Goal: Information Seeking & Learning: Learn about a topic

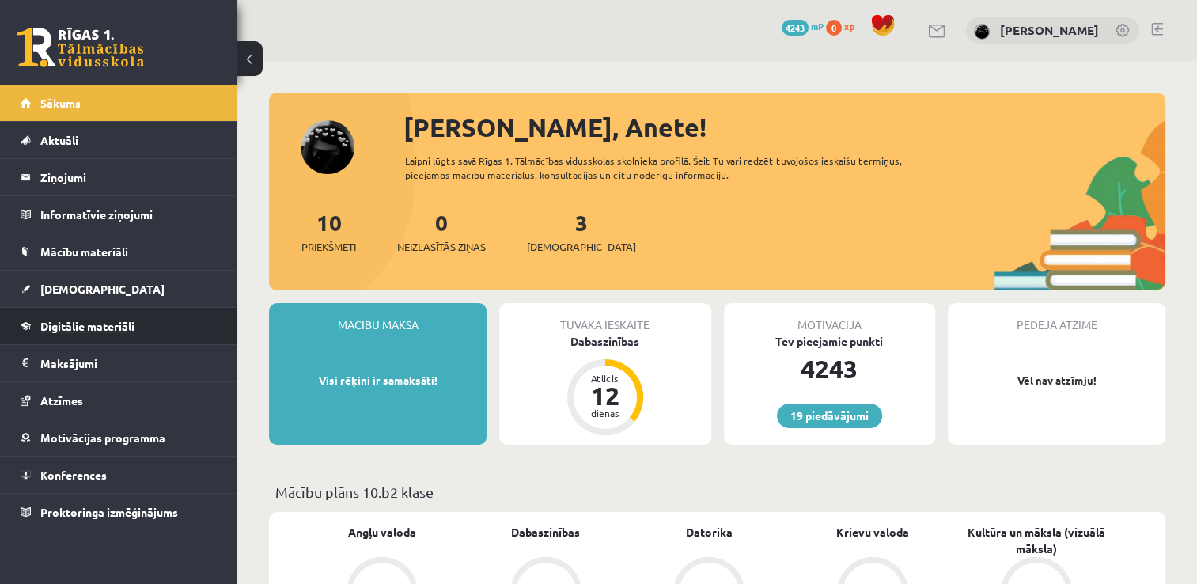
click at [125, 324] on span "Digitālie materiāli" at bounding box center [87, 326] width 94 height 14
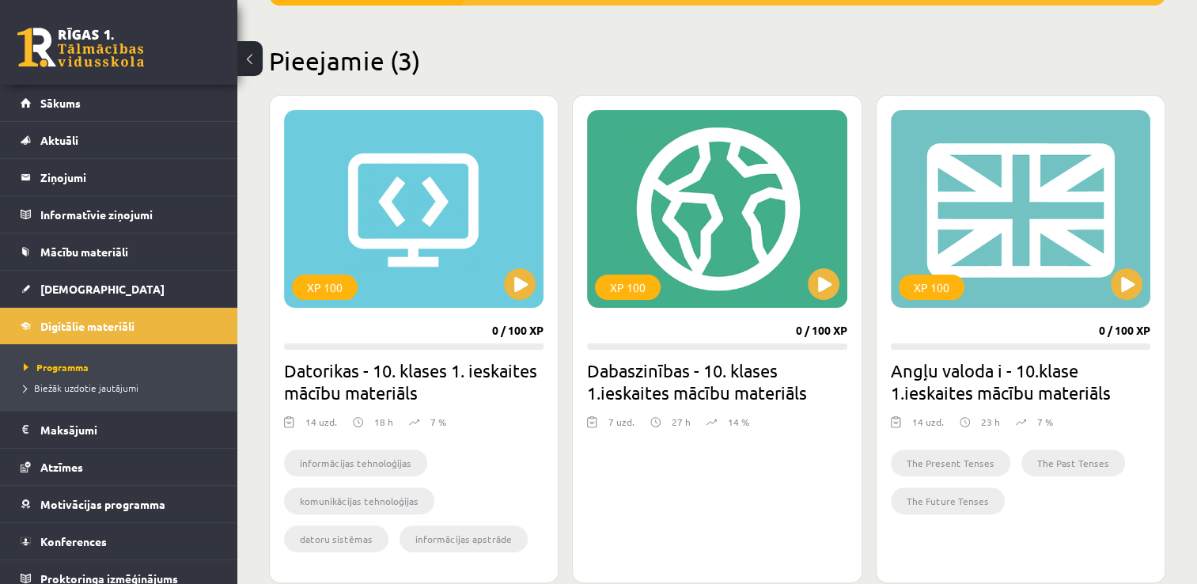
scroll to position [396, 0]
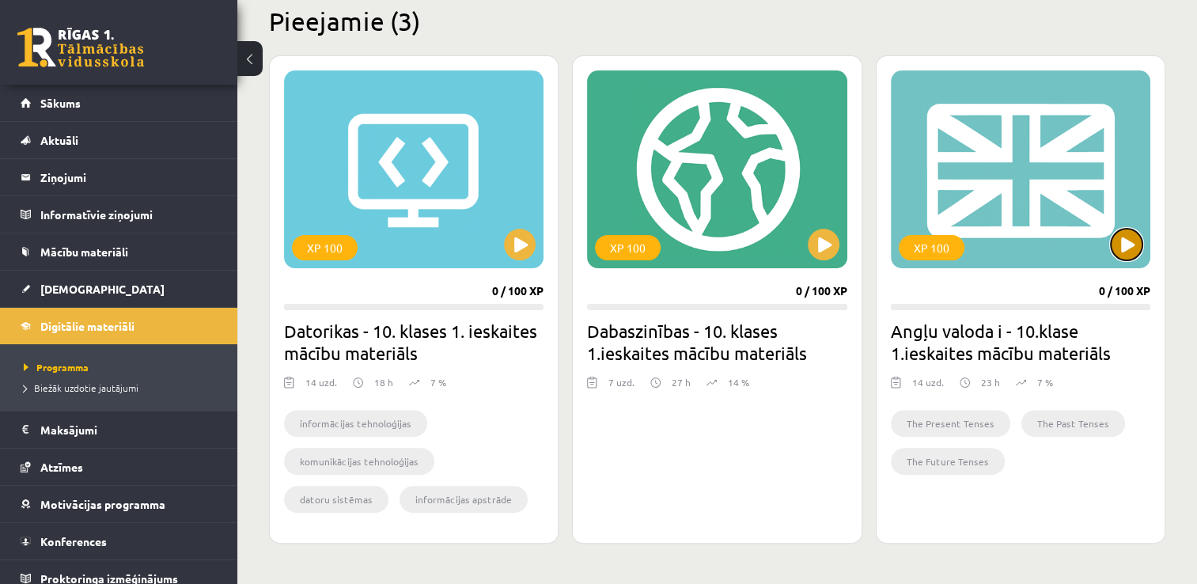
click at [1135, 244] on button at bounding box center [1127, 245] width 32 height 32
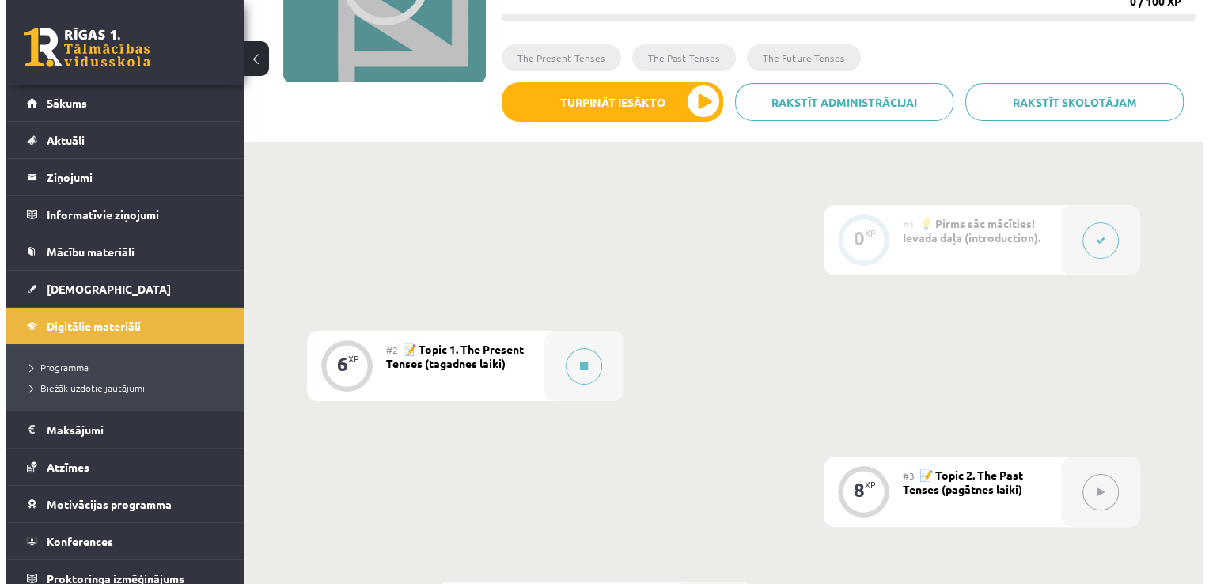
scroll to position [316, 0]
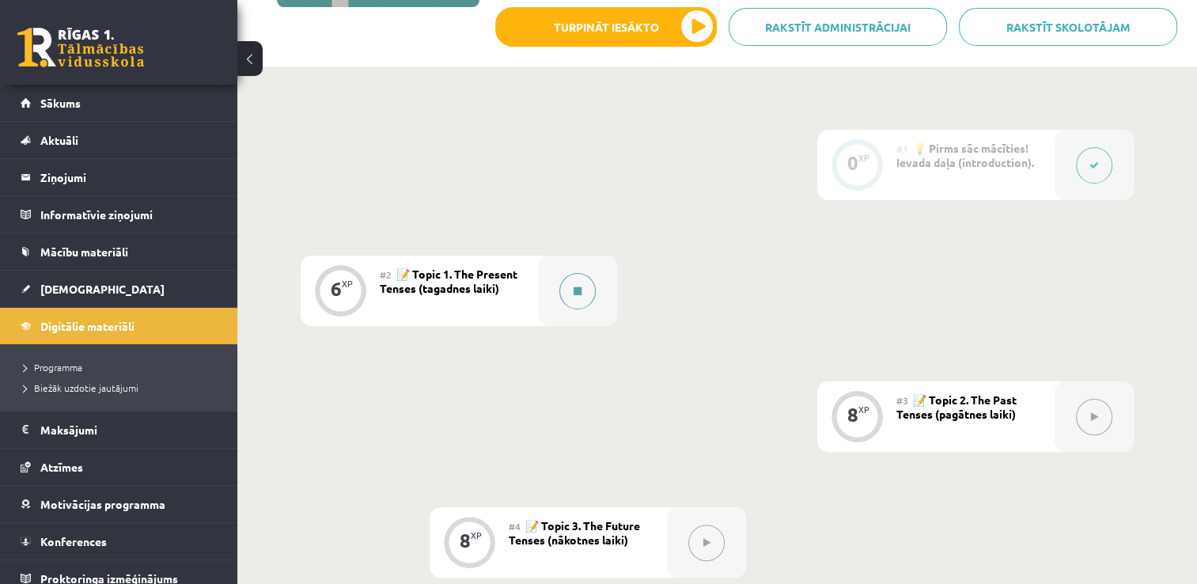
click at [585, 288] on button at bounding box center [577, 291] width 36 height 36
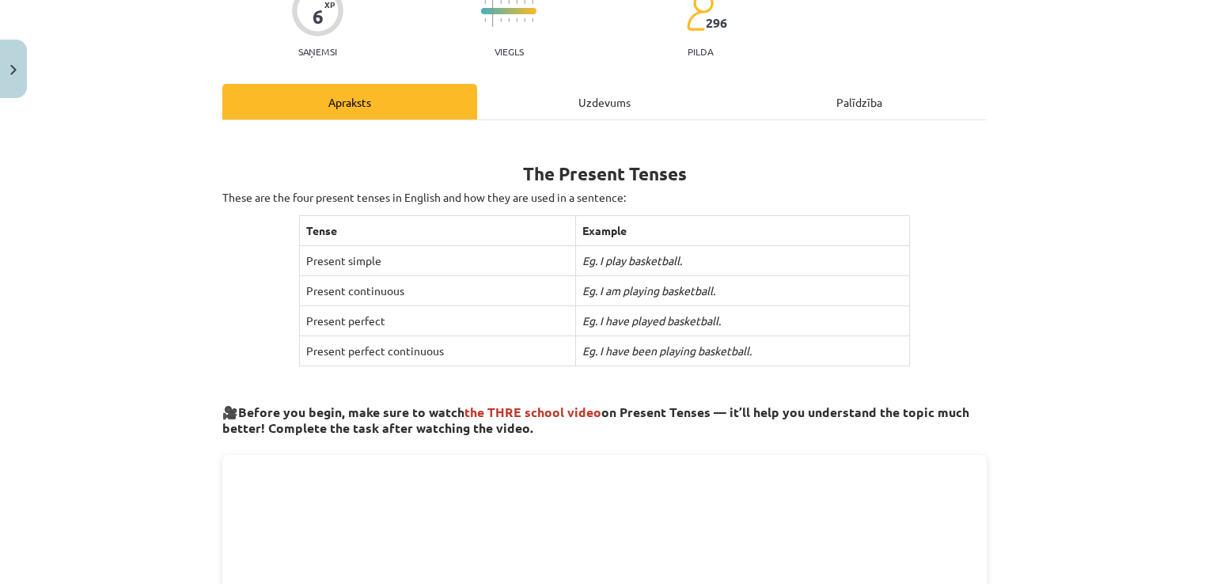
scroll to position [158, 0]
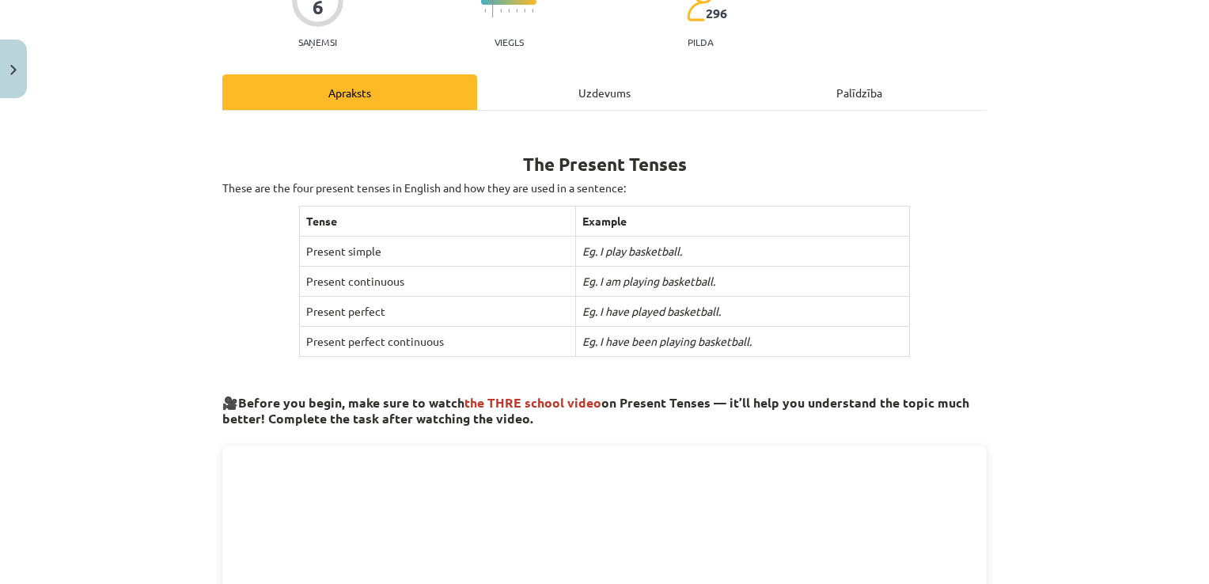
click at [604, 96] on div "Uzdevums" at bounding box center [604, 92] width 255 height 36
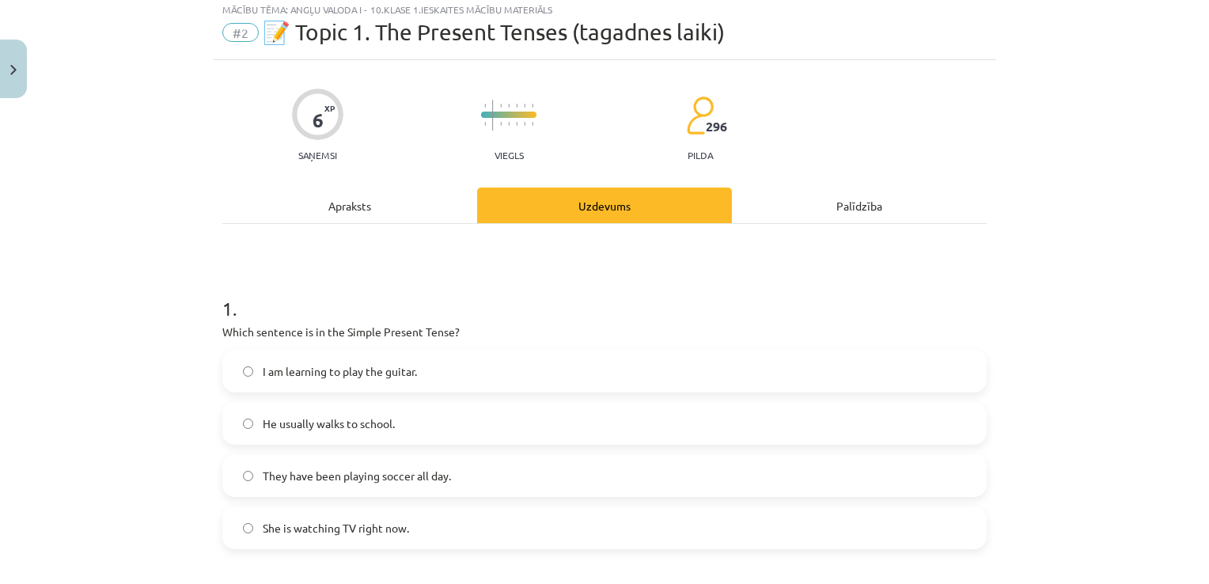
scroll to position [40, 0]
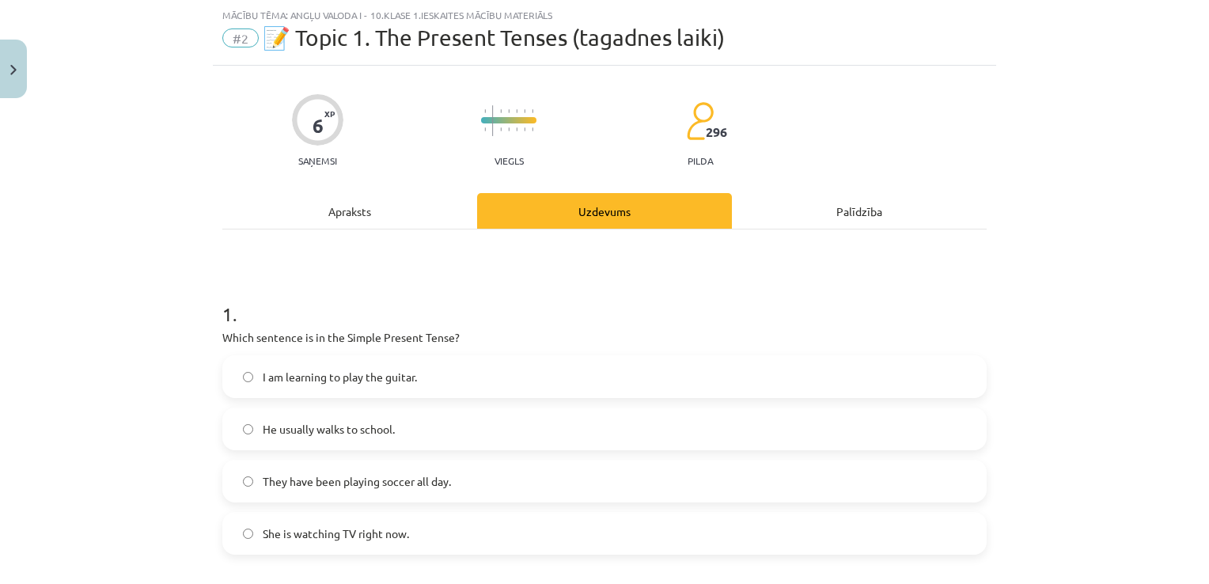
click at [366, 210] on div "Apraksts" at bounding box center [349, 211] width 255 height 36
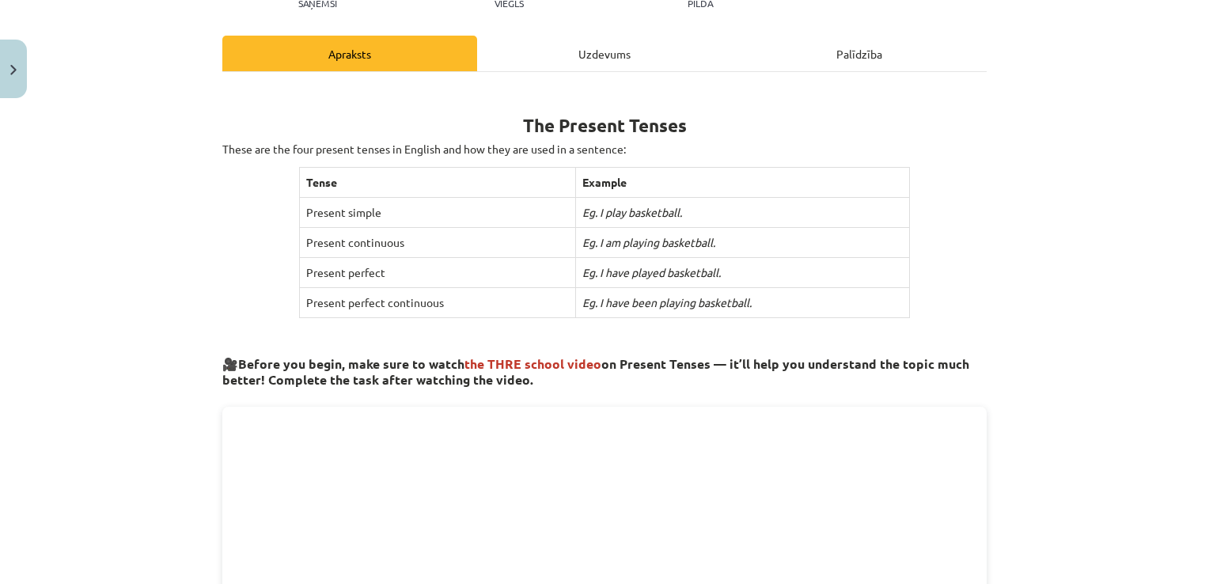
scroll to position [198, 0]
drag, startPoint x: 438, startPoint y: 297, endPoint x: 296, endPoint y: 301, distance: 142.5
click at [299, 301] on td "Present perfect continuous" at bounding box center [437, 302] width 276 height 30
copy td "Present perfect continuous"
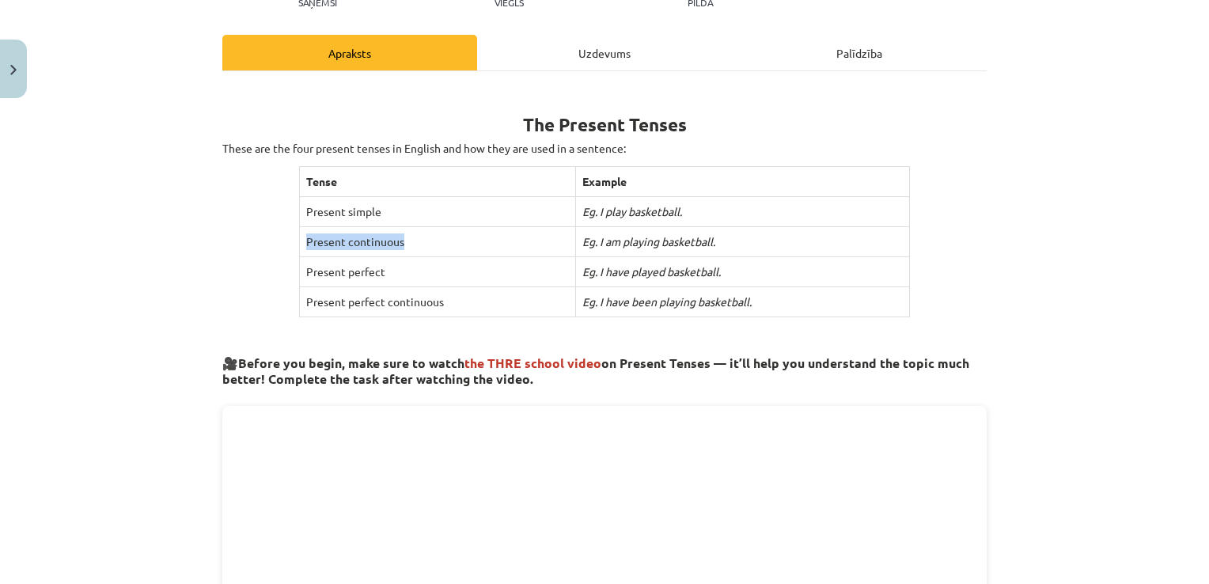
drag, startPoint x: 395, startPoint y: 236, endPoint x: 297, endPoint y: 241, distance: 97.4
click at [299, 241] on td "Present continuous" at bounding box center [437, 242] width 276 height 30
copy td "Present continuous"
click at [778, 141] on p "These are the four present tenses in English and how they are used in a sentenc…" at bounding box center [604, 148] width 764 height 17
drag, startPoint x: 446, startPoint y: 294, endPoint x: 297, endPoint y: 297, distance: 149.6
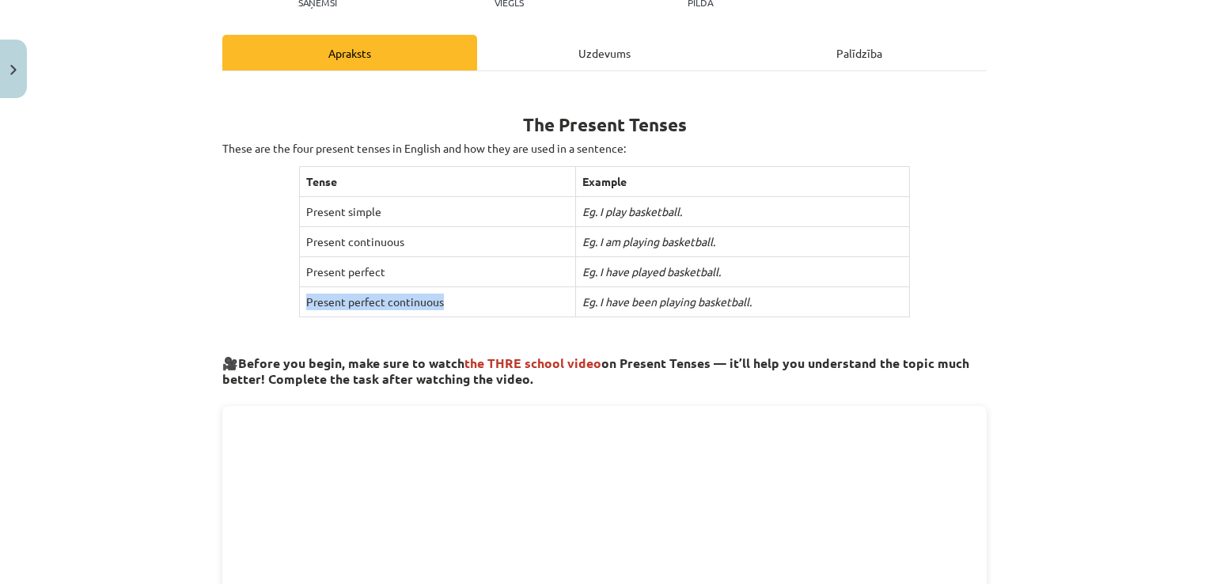
click at [299, 297] on td "Present perfect continuous" at bounding box center [437, 302] width 276 height 30
copy td "Present perfect continuous"
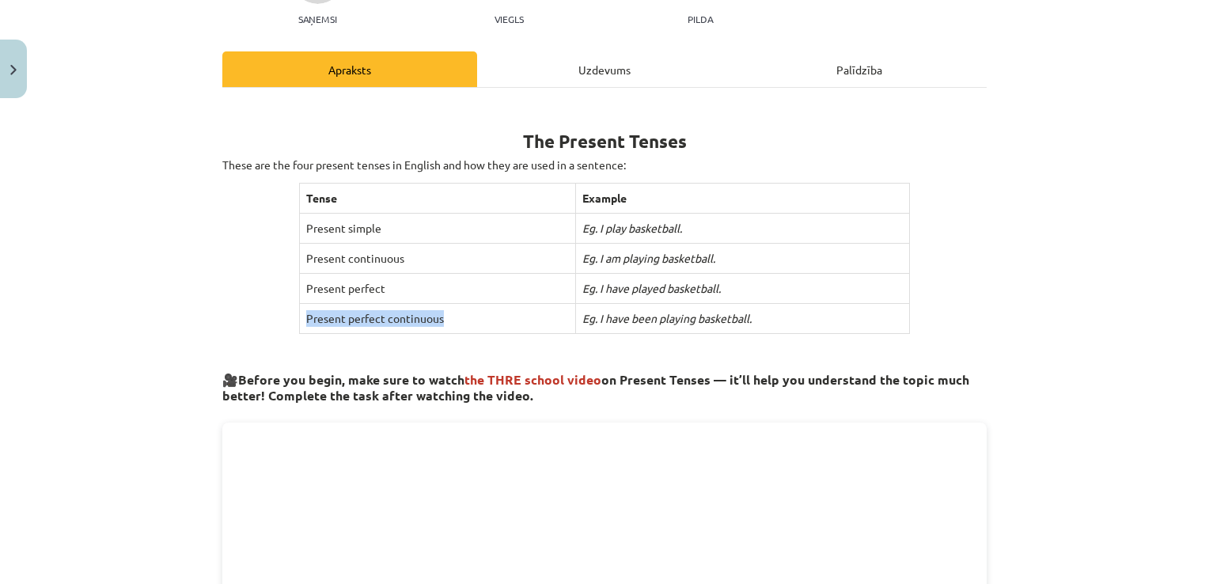
scroll to position [182, 0]
click at [422, 256] on td "Present continuous" at bounding box center [437, 258] width 276 height 30
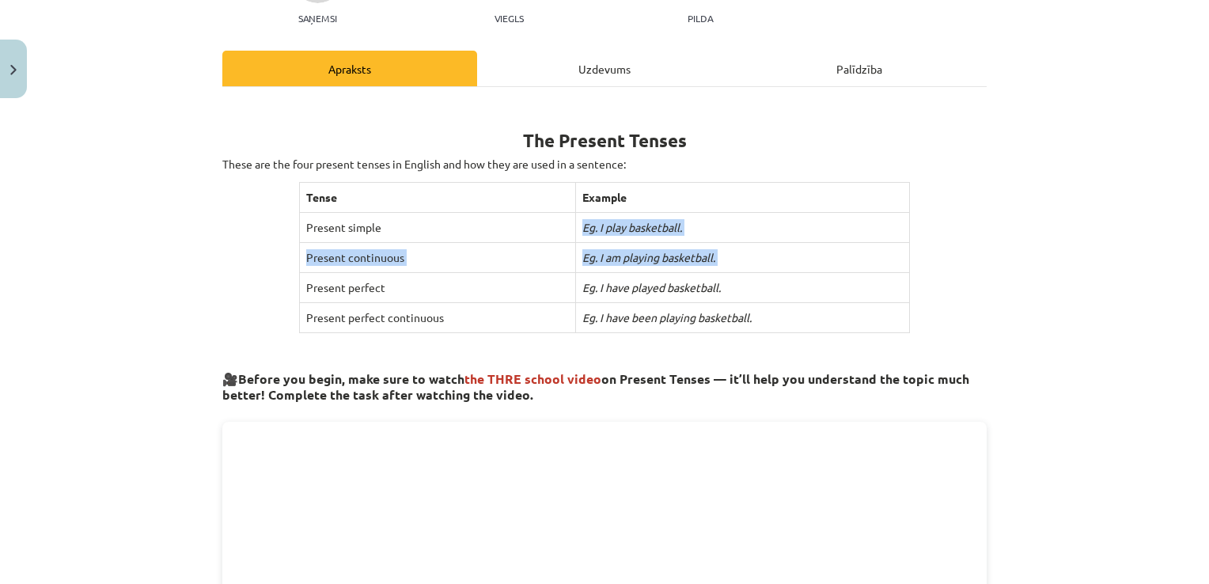
drag, startPoint x: 373, startPoint y: 223, endPoint x: 301, endPoint y: 282, distance: 93.4
click at [301, 282] on tbody "Tense Example Present simple Eg. I play basketball. Present continuous Eg. I am…" at bounding box center [604, 258] width 611 height 150
drag, startPoint x: 301, startPoint y: 282, endPoint x: 266, endPoint y: 221, distance: 70.2
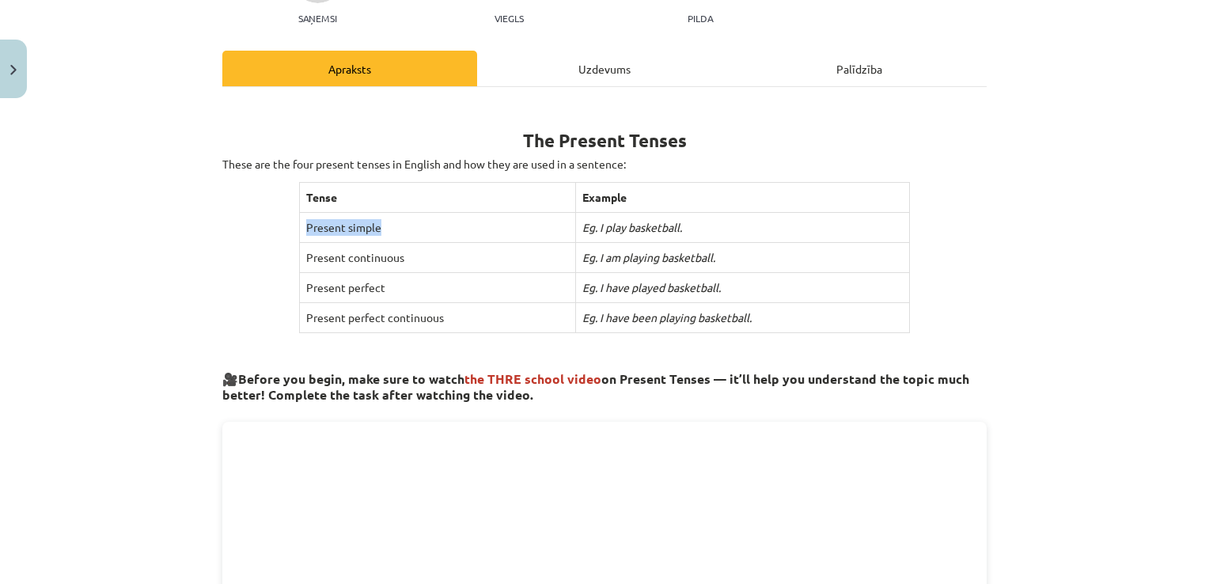
drag, startPoint x: 373, startPoint y: 222, endPoint x: 299, endPoint y: 229, distance: 73.9
click at [299, 229] on td "Present simple" at bounding box center [437, 228] width 276 height 30
copy td "Present simple"
drag, startPoint x: 441, startPoint y: 309, endPoint x: 296, endPoint y: 302, distance: 145.7
click at [299, 303] on td "Present perfect continuous" at bounding box center [437, 318] width 276 height 30
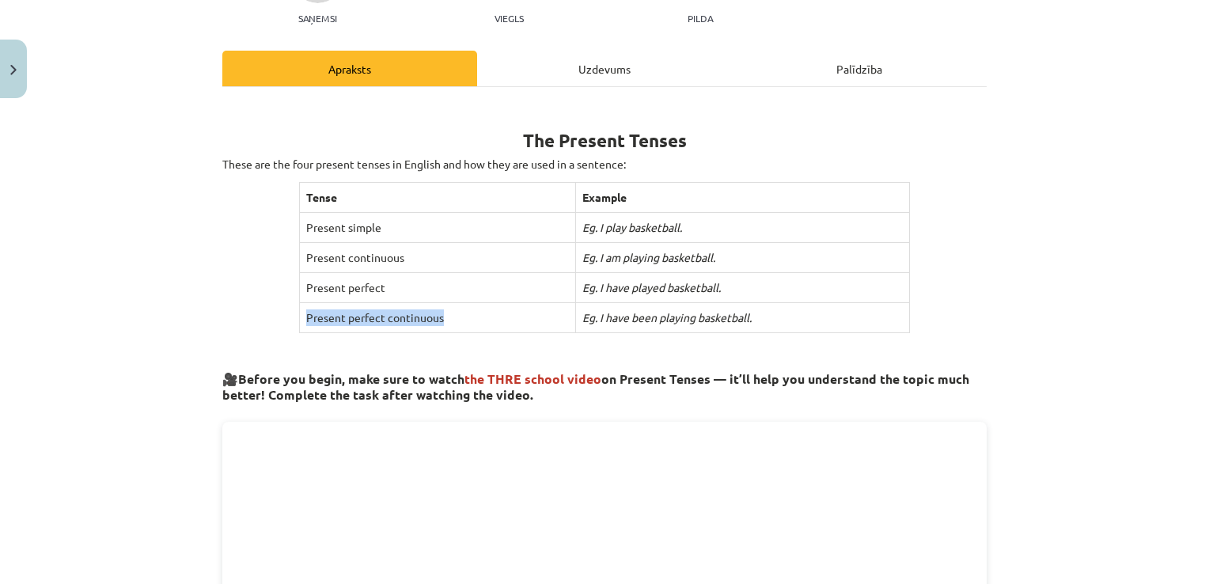
copy td "Present perfect continuous"
drag, startPoint x: 416, startPoint y: 257, endPoint x: 299, endPoint y: 254, distance: 117.1
click at [299, 254] on td "Present continuous" at bounding box center [437, 258] width 276 height 30
copy td "Present continuous"
drag, startPoint x: 397, startPoint y: 283, endPoint x: 297, endPoint y: 286, distance: 99.7
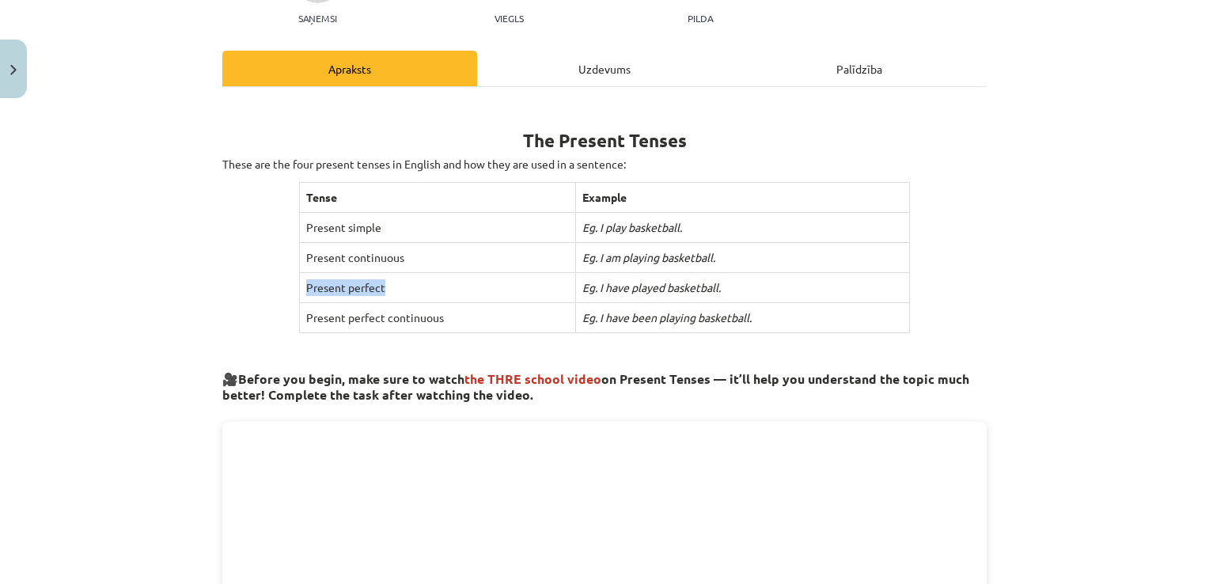
click at [299, 286] on td "Present perfect" at bounding box center [437, 288] width 276 height 30
copy td "Present perfect"
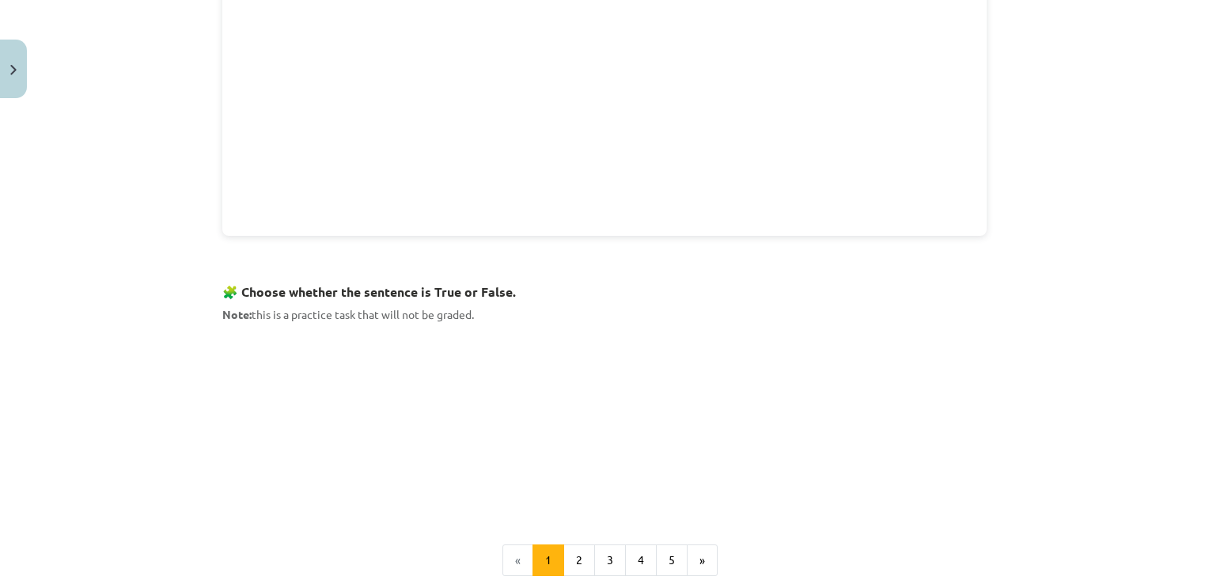
scroll to position [966, 0]
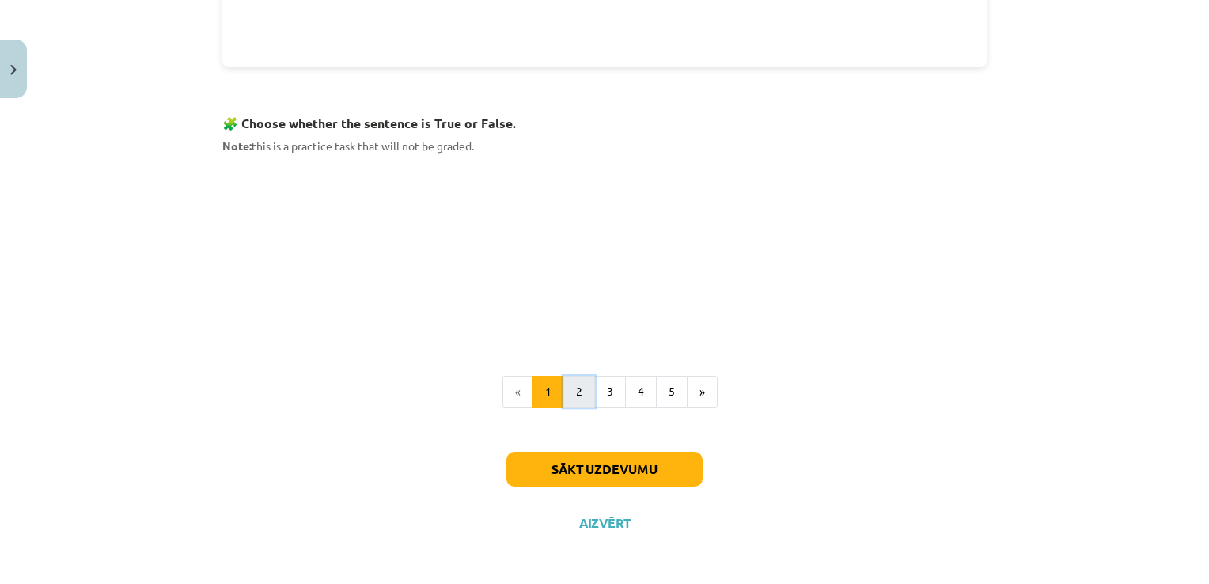
click at [578, 391] on button "2" at bounding box center [579, 392] width 32 height 32
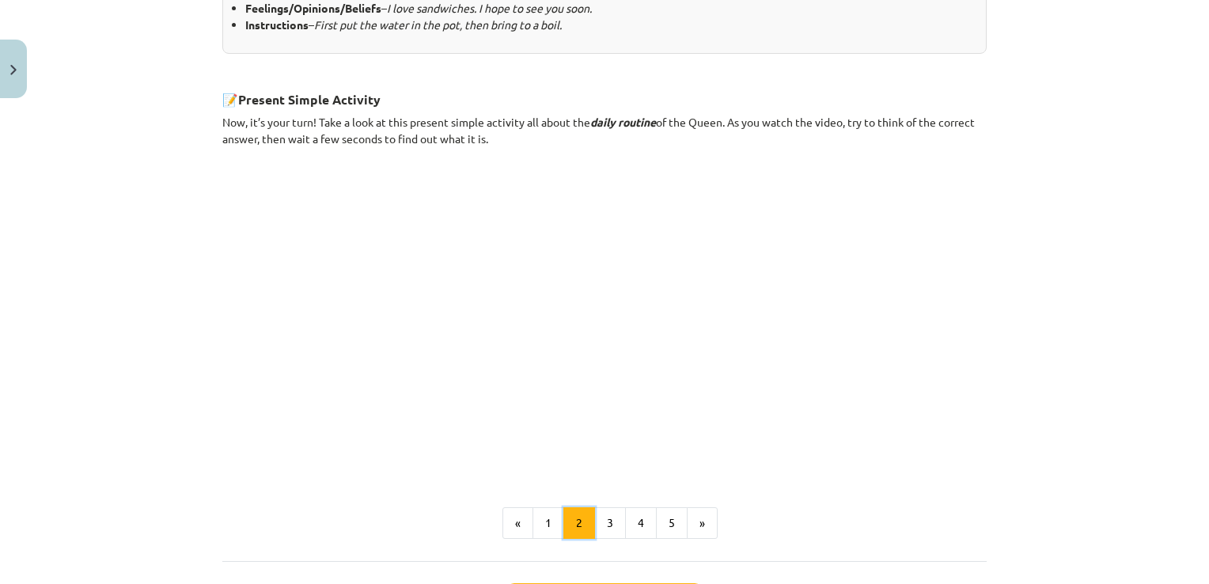
scroll to position [973, 0]
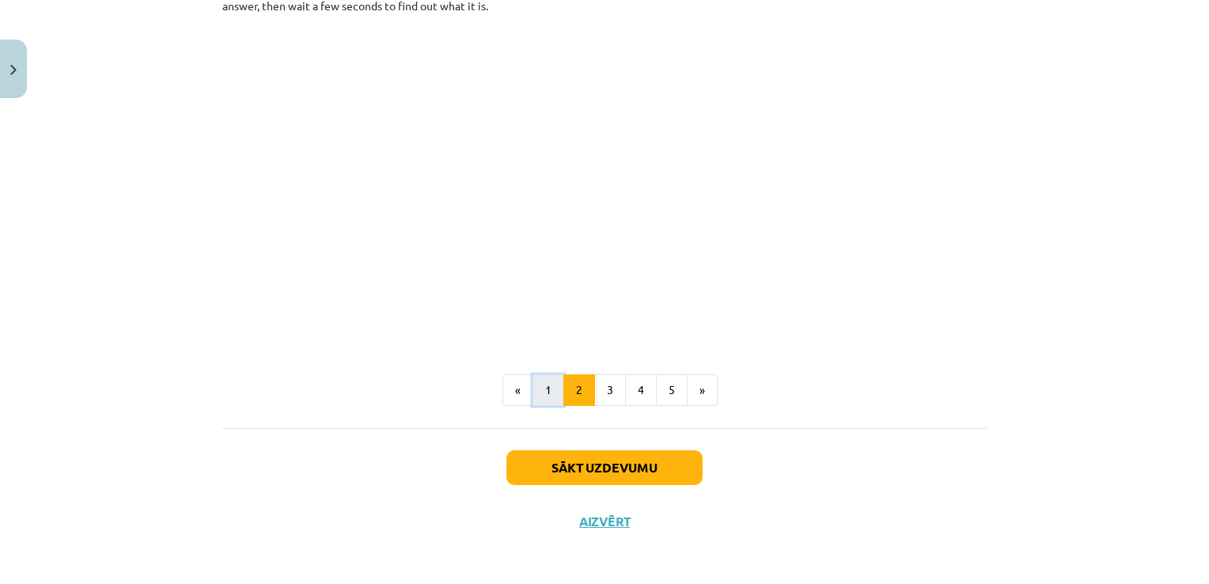
click at [548, 391] on button "1" at bounding box center [548, 390] width 32 height 32
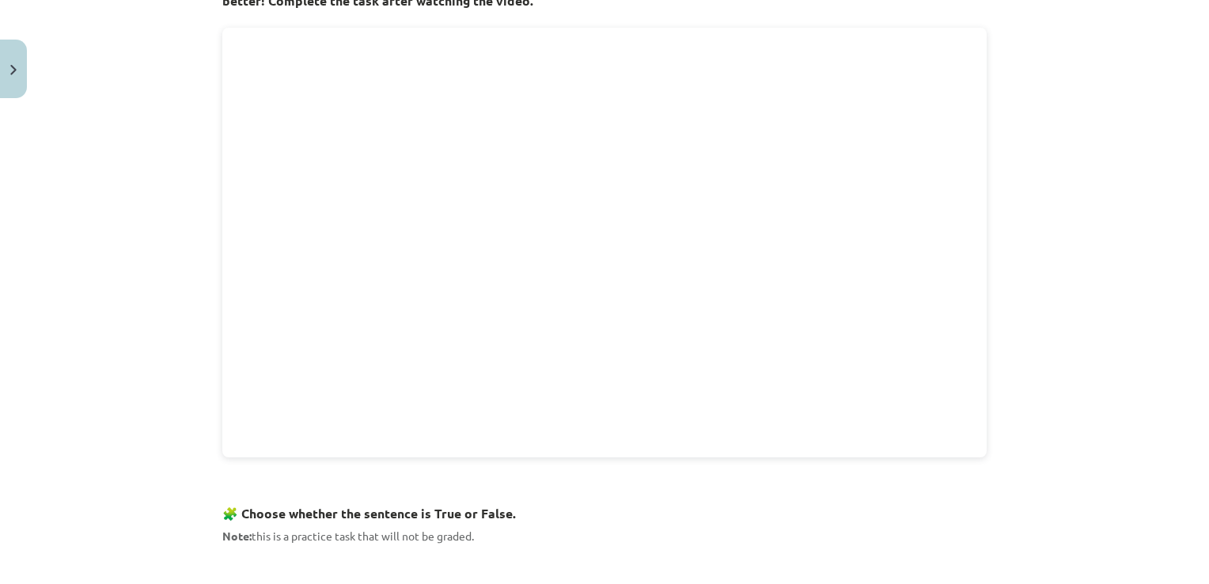
scroll to position [568, 0]
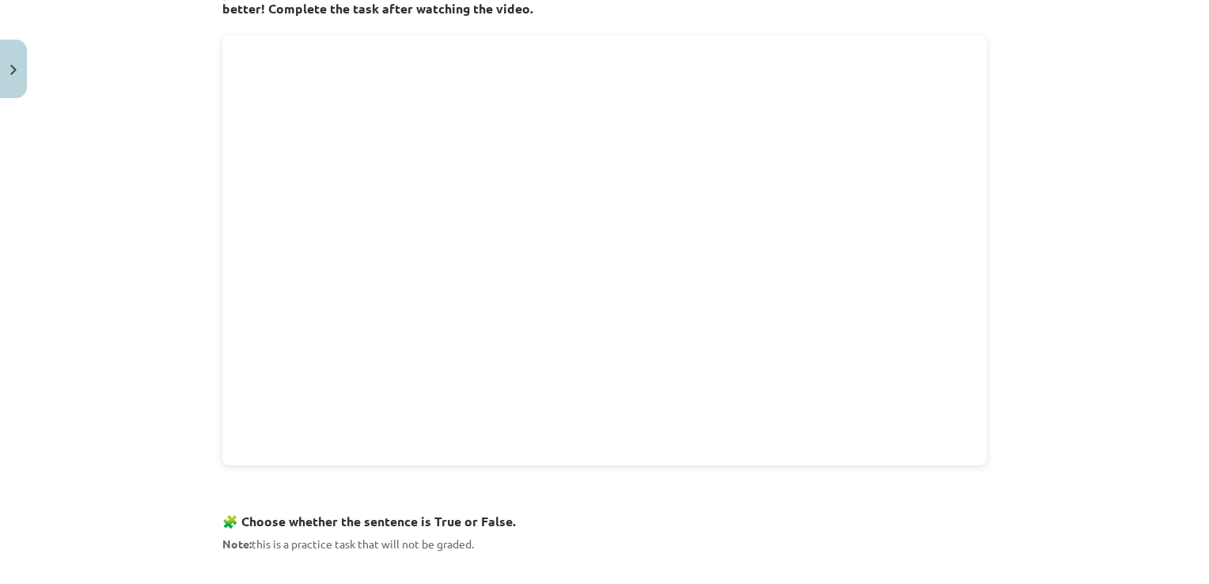
click at [183, 237] on div "Mācību tēma: Angļu valoda i - 10.klase 1.ieskaites mācību materiāls #2 📝 Topic …" at bounding box center [604, 292] width 1209 height 584
click at [168, 249] on div "Mācību tēma: Angļu valoda i - 10.klase 1.ieskaites mācību materiāls #2 📝 Topic …" at bounding box center [604, 292] width 1209 height 584
click at [1125, 302] on div "Mācību tēma: Angļu valoda i - 10.klase 1.ieskaites mācību materiāls #2 📝 Topic …" at bounding box center [604, 292] width 1209 height 584
click at [1068, 201] on div "Mācību tēma: Angļu valoda i - 10.klase 1.ieskaites mācību materiāls #2 📝 Topic …" at bounding box center [604, 292] width 1209 height 584
click at [1047, 206] on div "Mācību tēma: Angļu valoda i - 10.klase 1.ieskaites mācību materiāls #2 📝 Topic …" at bounding box center [604, 292] width 1209 height 584
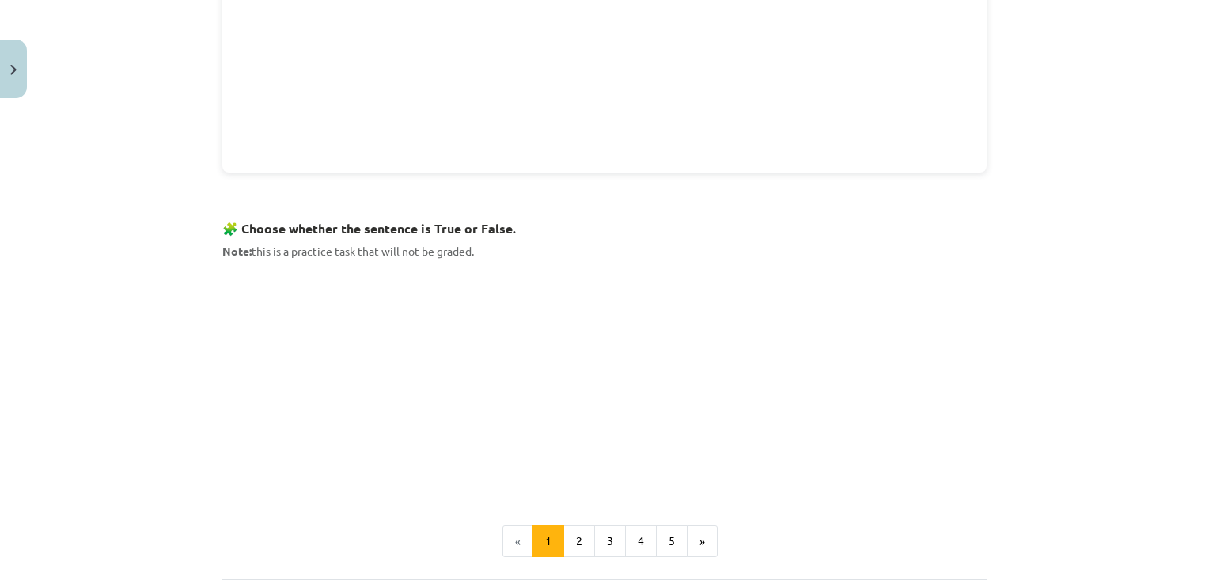
scroll to position [931, 0]
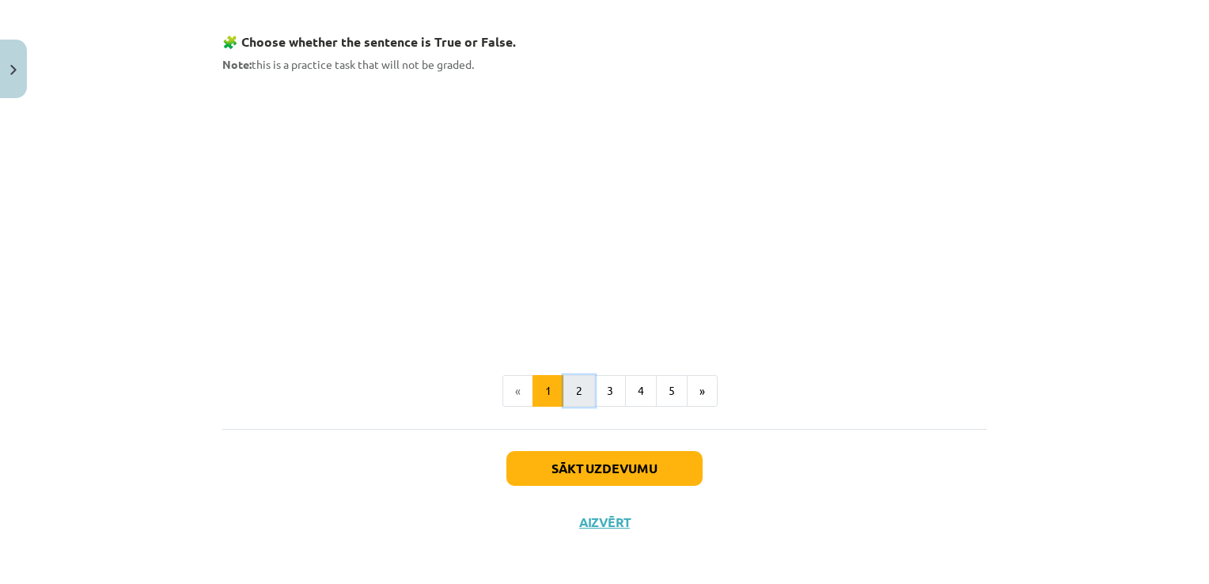
click at [572, 392] on button "2" at bounding box center [579, 391] width 32 height 32
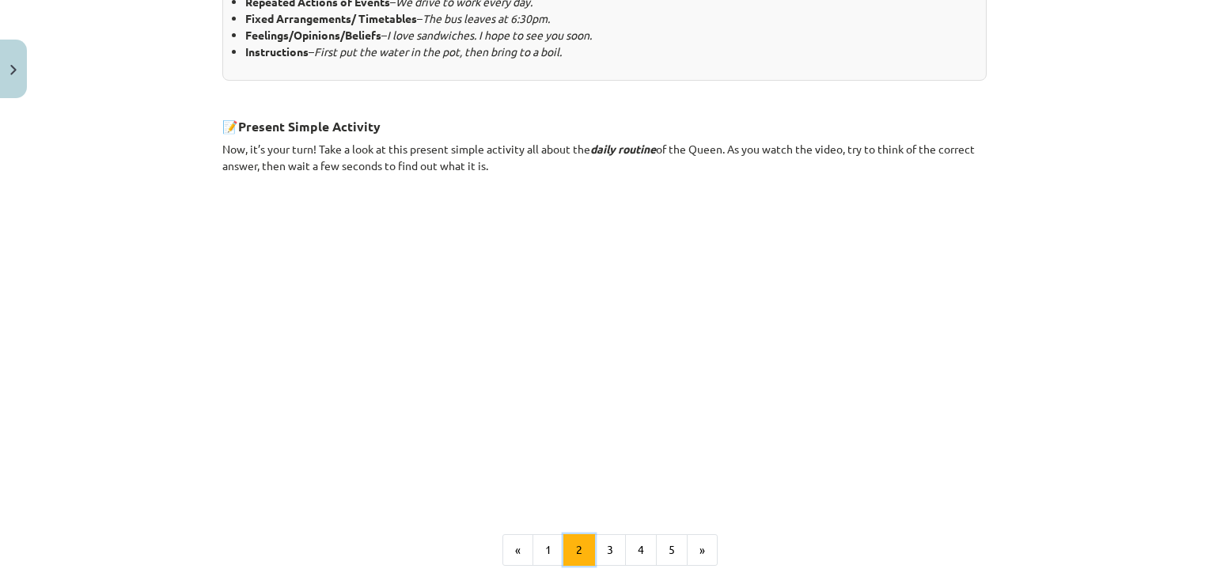
scroll to position [815, 0]
click at [609, 543] on button "3" at bounding box center [610, 548] width 32 height 32
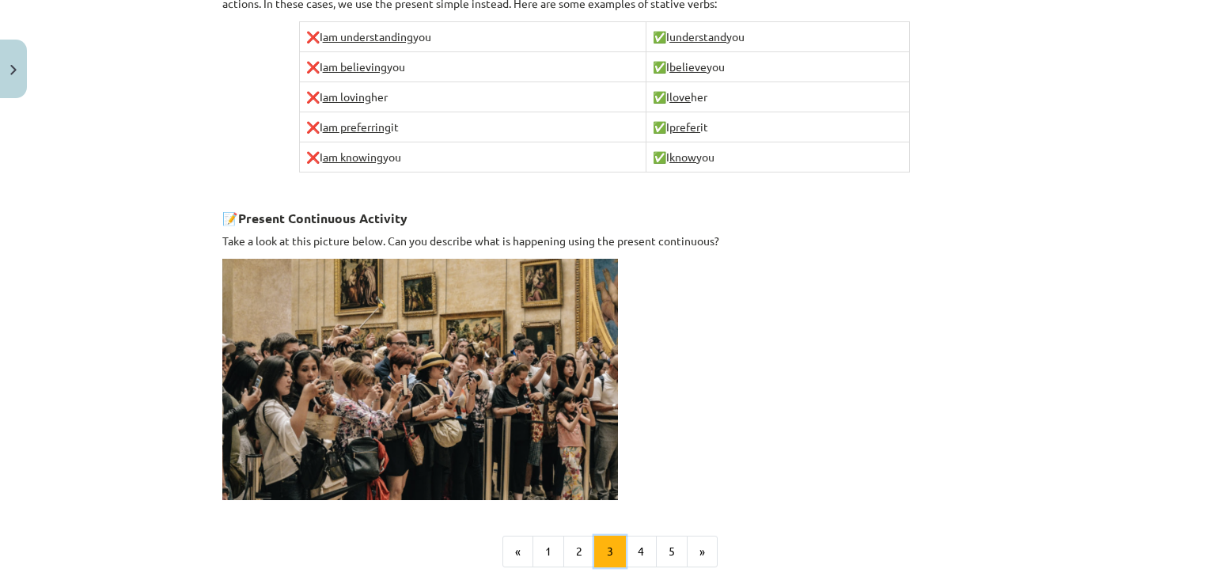
scroll to position [1013, 0]
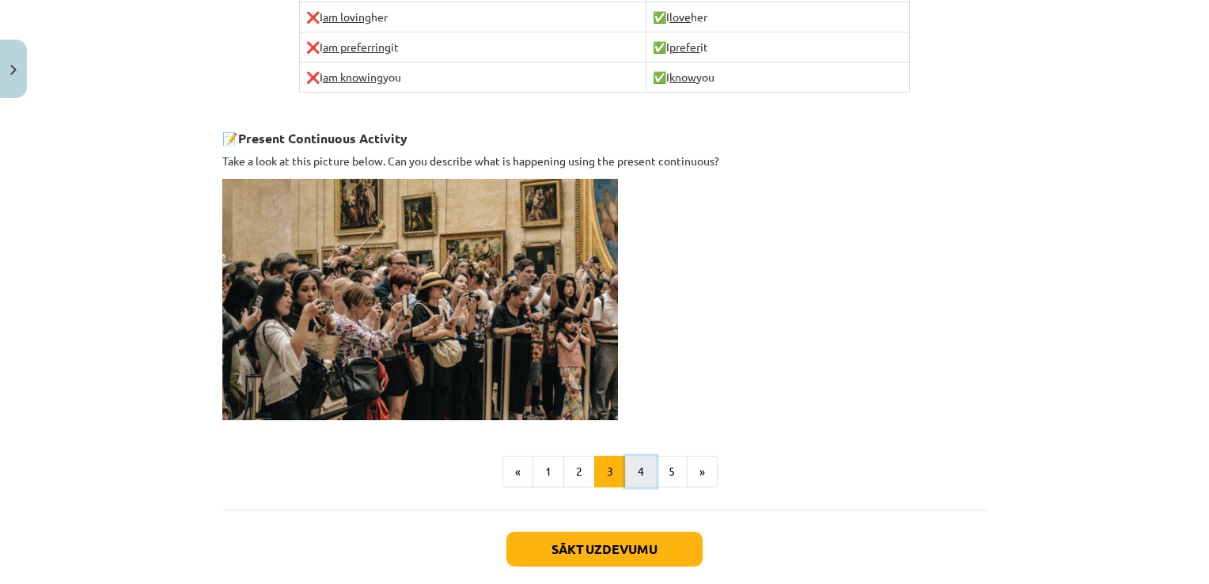
click at [634, 461] on button "4" at bounding box center [641, 472] width 32 height 32
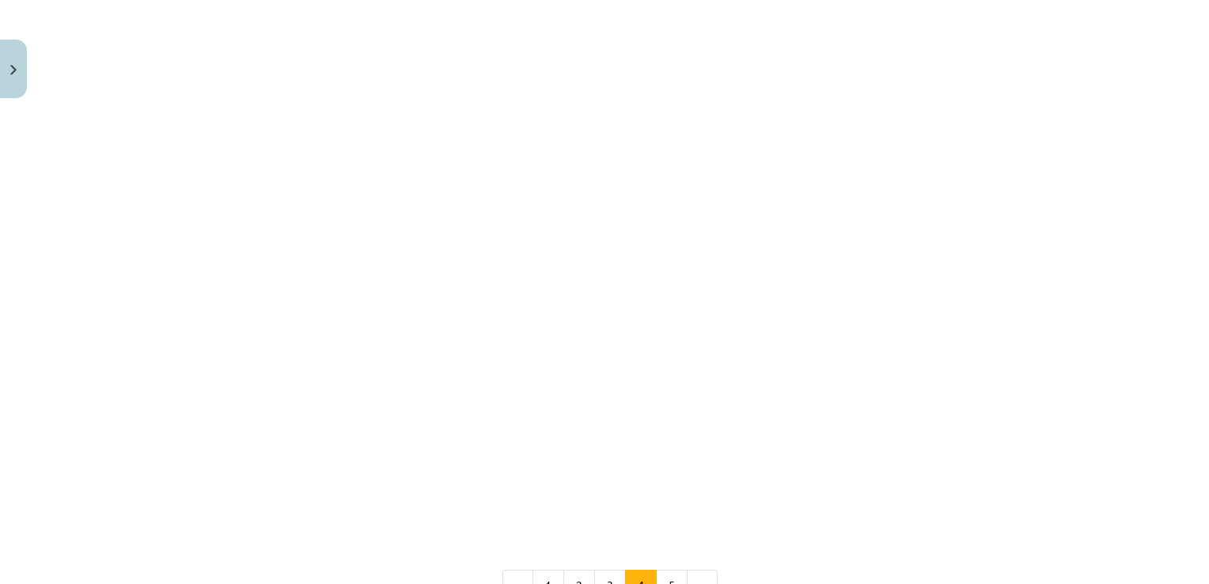
scroll to position [1313, 0]
click at [669, 560] on button "5" at bounding box center [672, 576] width 32 height 32
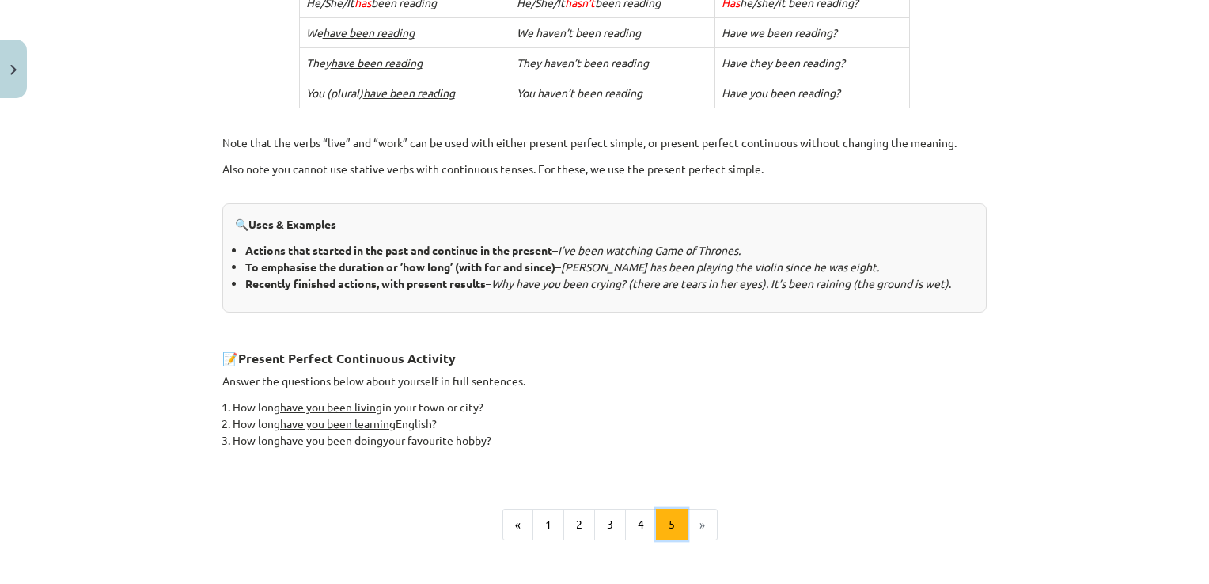
scroll to position [535, 0]
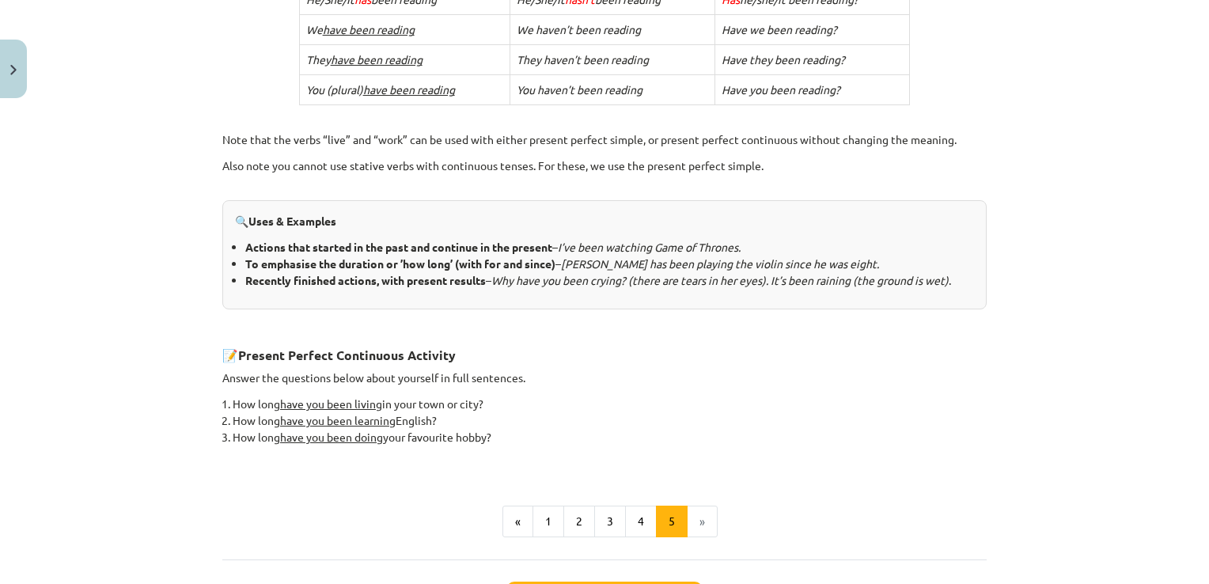
click at [698, 512] on li "»" at bounding box center [703, 522] width 30 height 32
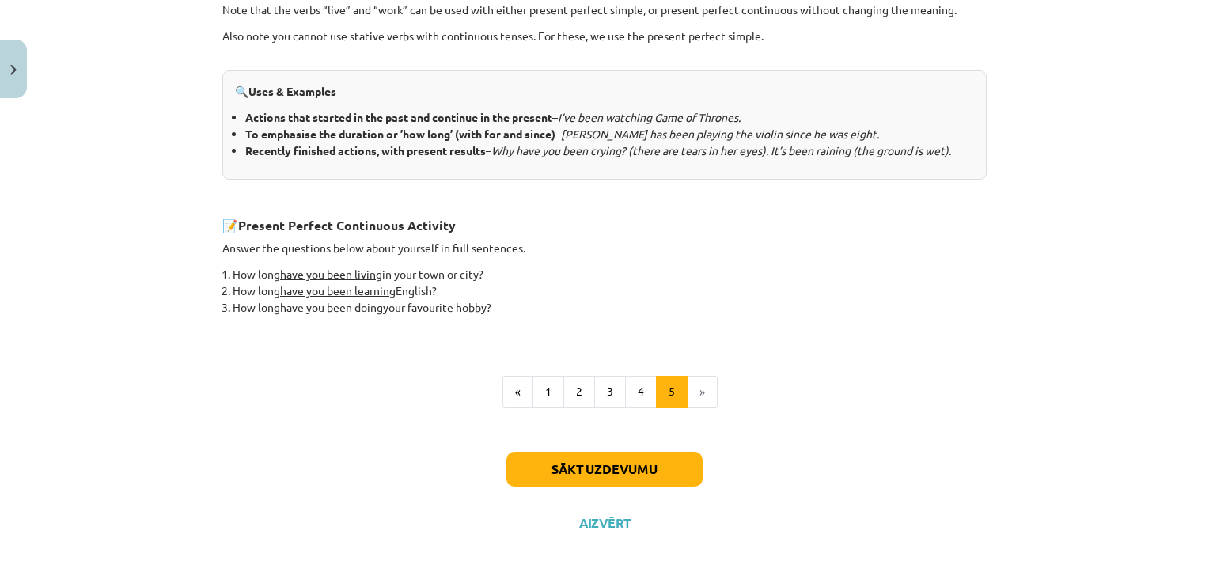
scroll to position [665, 0]
click at [644, 468] on button "Sākt uzdevumu" at bounding box center [604, 468] width 196 height 35
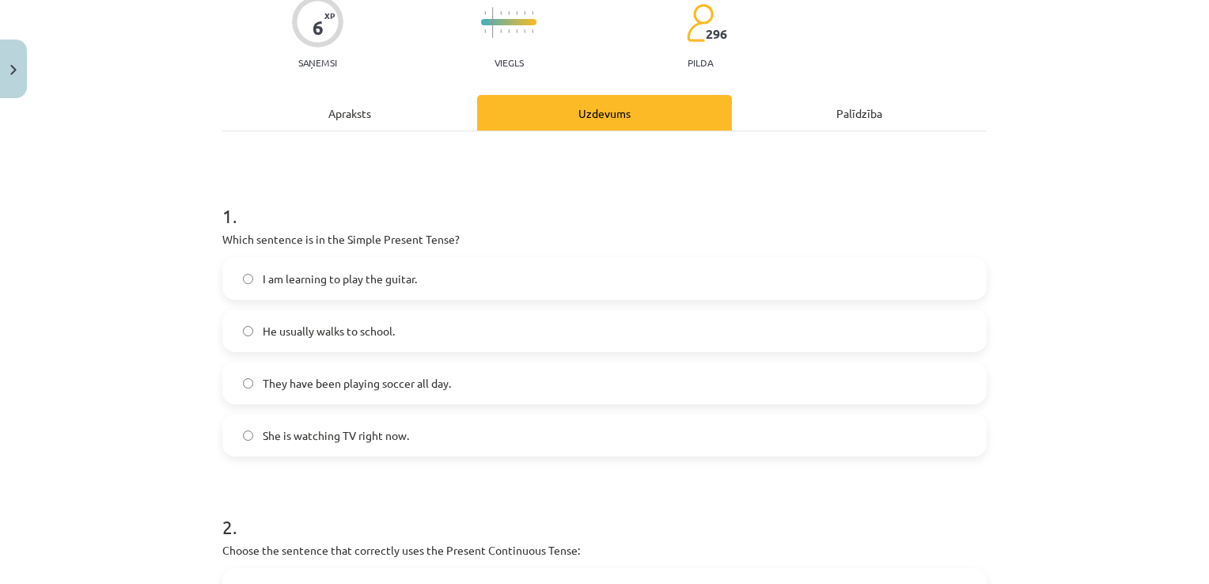
scroll to position [140, 0]
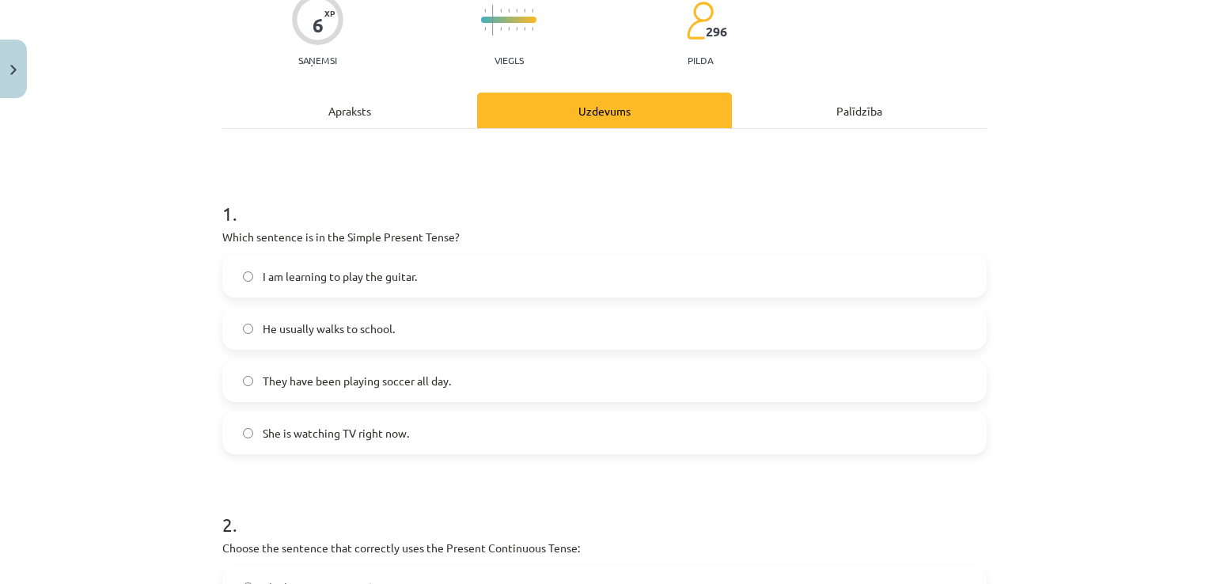
click at [234, 331] on label "He usually walks to school." at bounding box center [604, 329] width 761 height 40
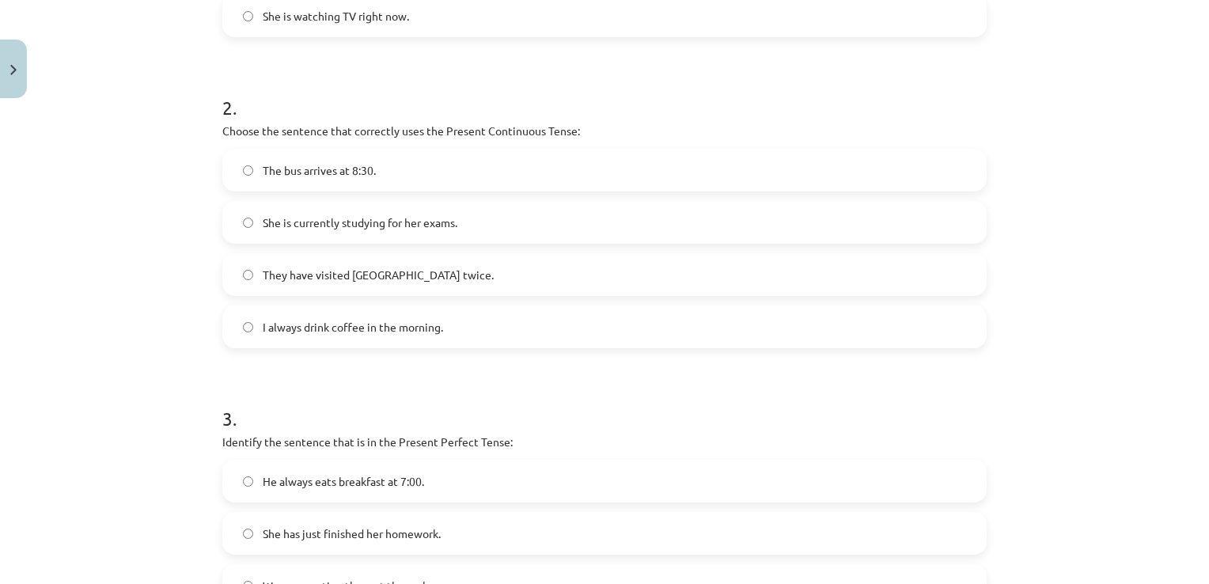
scroll to position [815, 0]
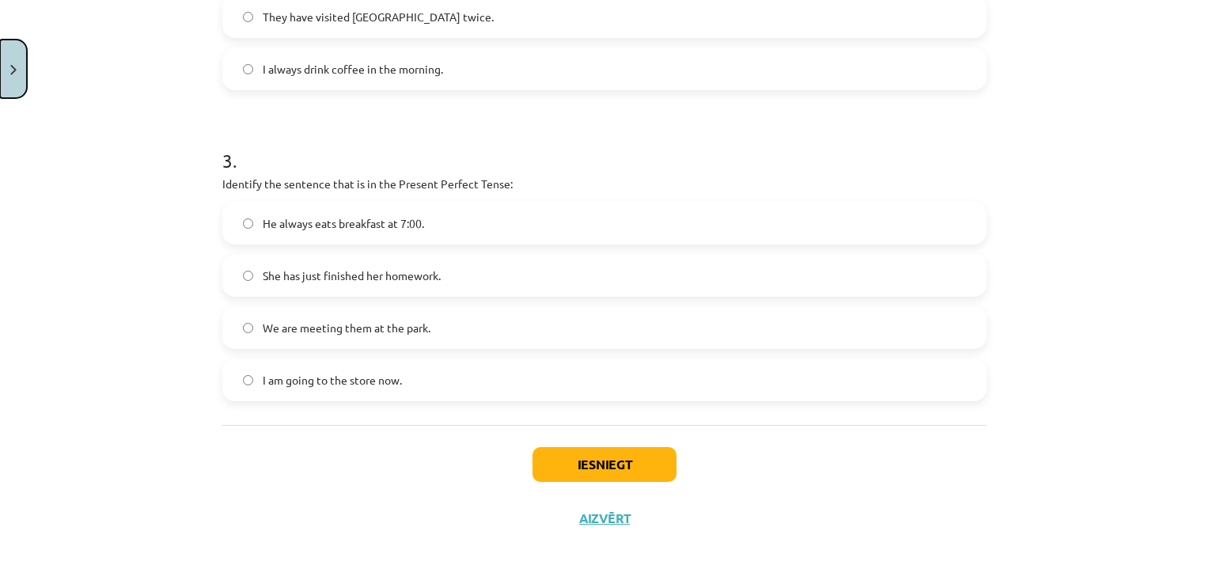
click at [22, 80] on button "Close" at bounding box center [13, 69] width 27 height 59
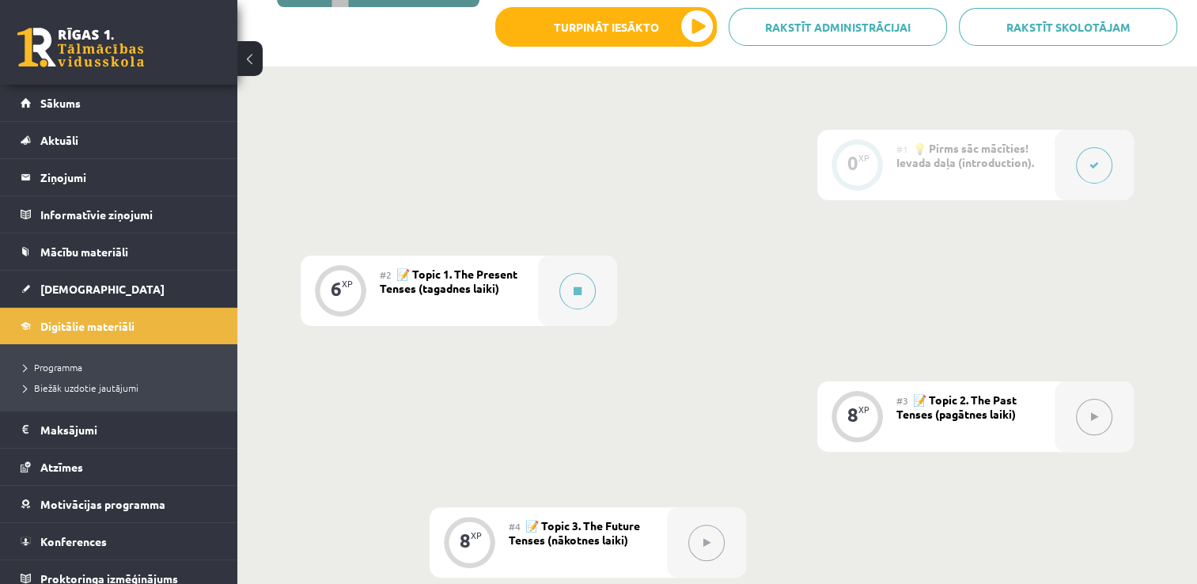
click at [1077, 172] on div at bounding box center [1094, 165] width 79 height 70
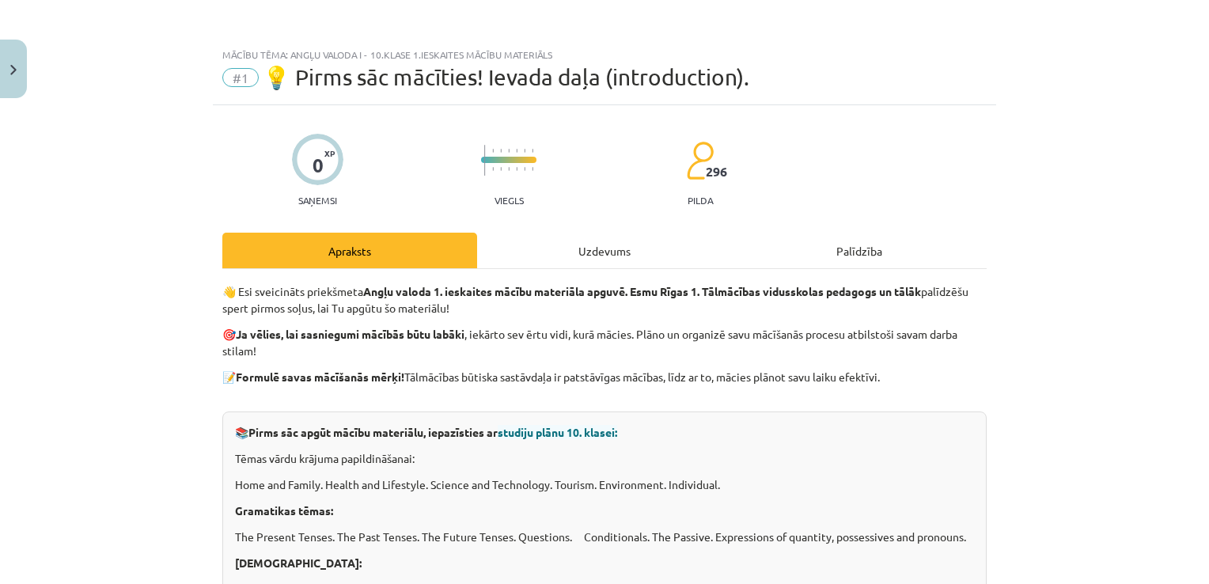
click at [605, 246] on div "Uzdevums" at bounding box center [604, 251] width 255 height 36
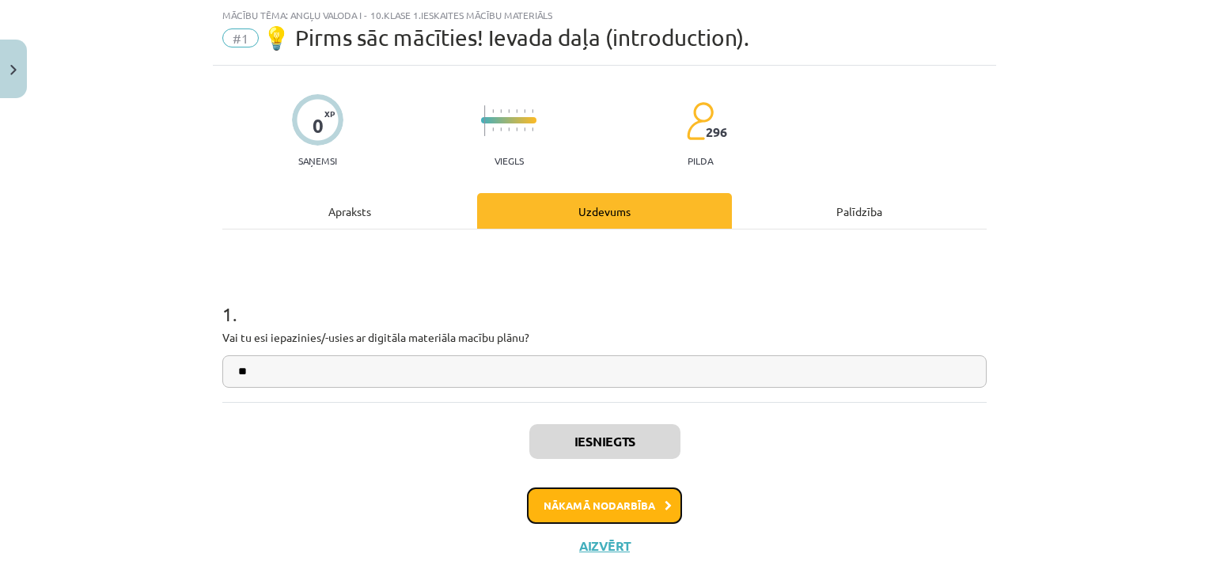
click at [610, 499] on button "Nākamā nodarbība" at bounding box center [604, 505] width 155 height 36
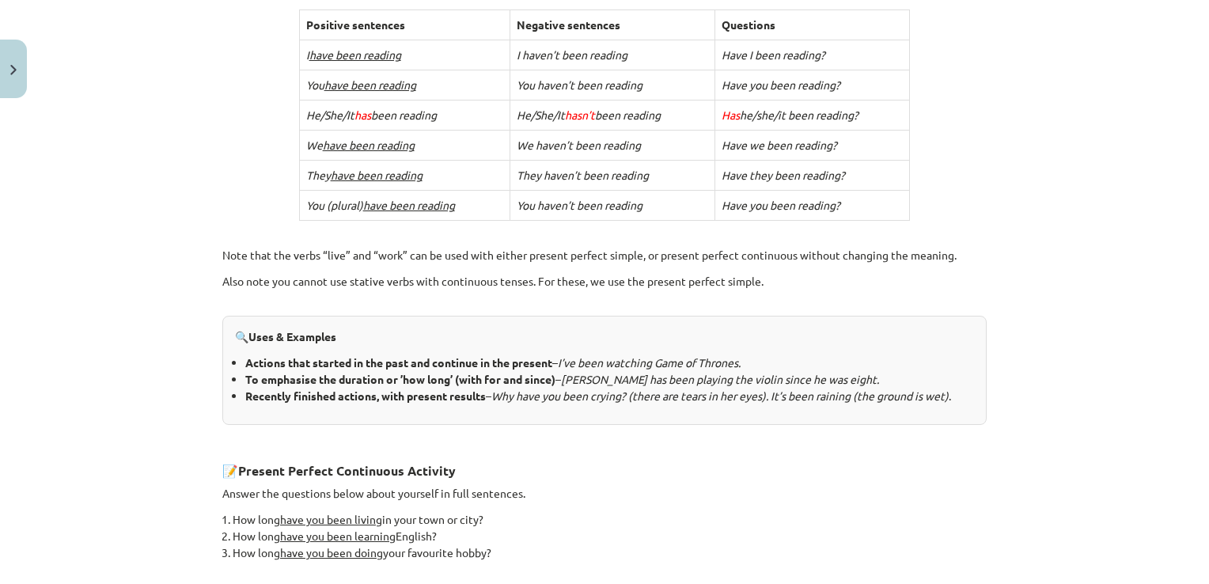
scroll to position [665, 0]
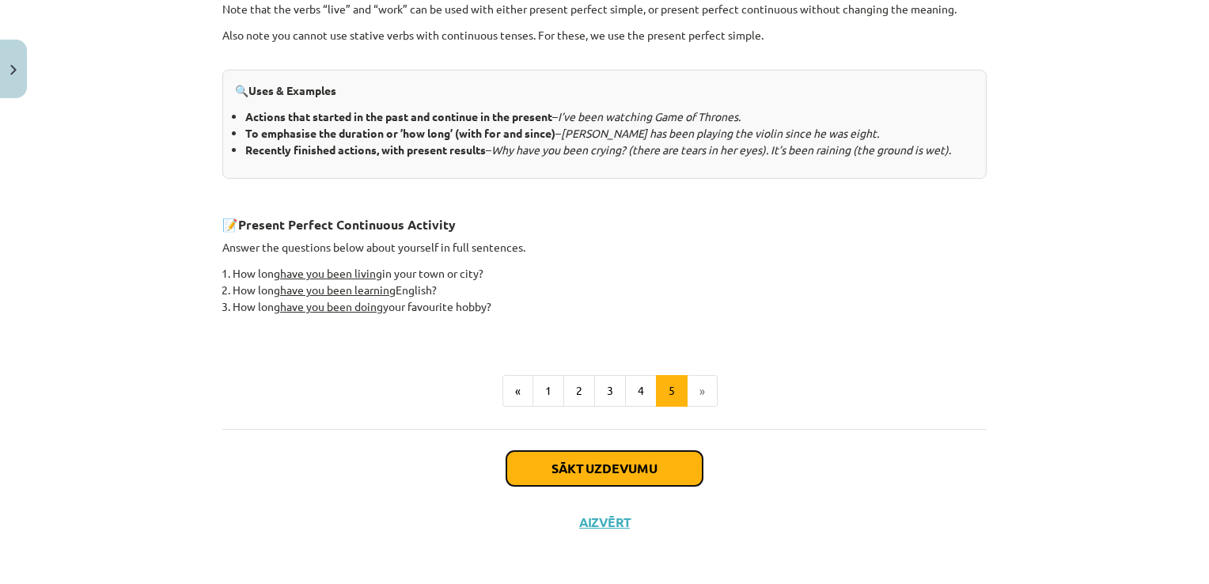
click at [630, 456] on button "Sākt uzdevumu" at bounding box center [604, 468] width 196 height 35
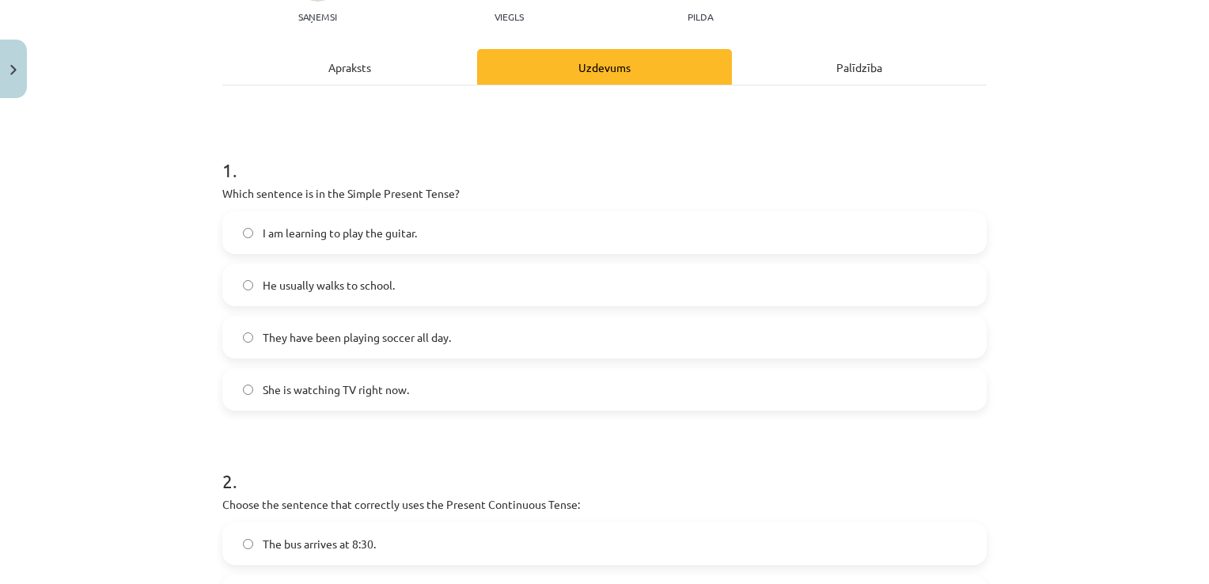
scroll to position [40, 0]
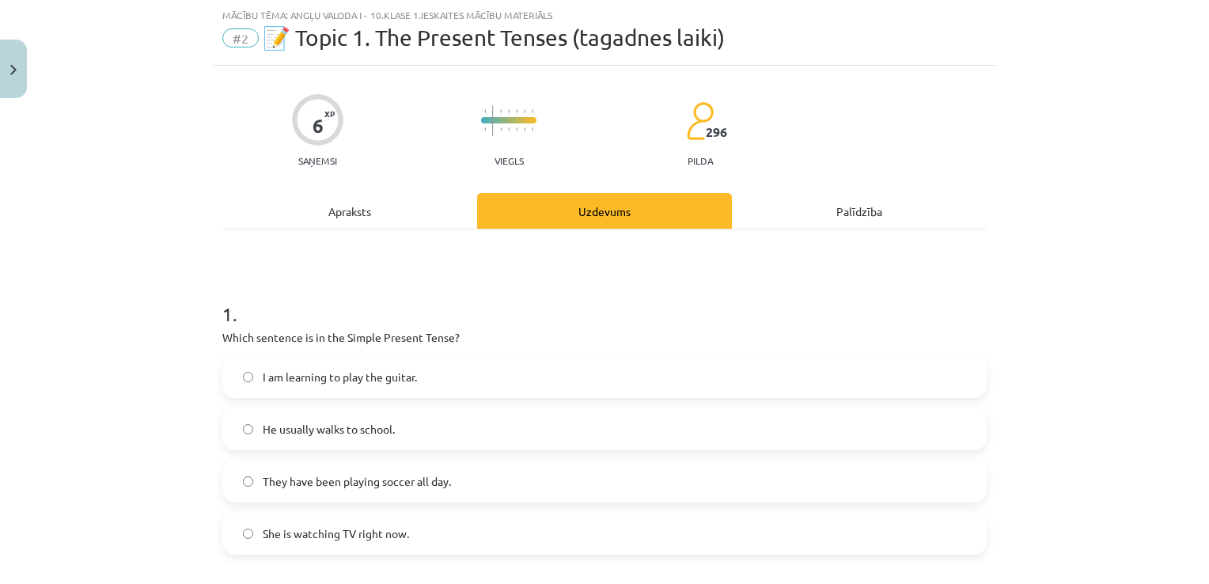
click at [583, 334] on p "Which sentence is in the Simple Present Tense?" at bounding box center [604, 337] width 764 height 17
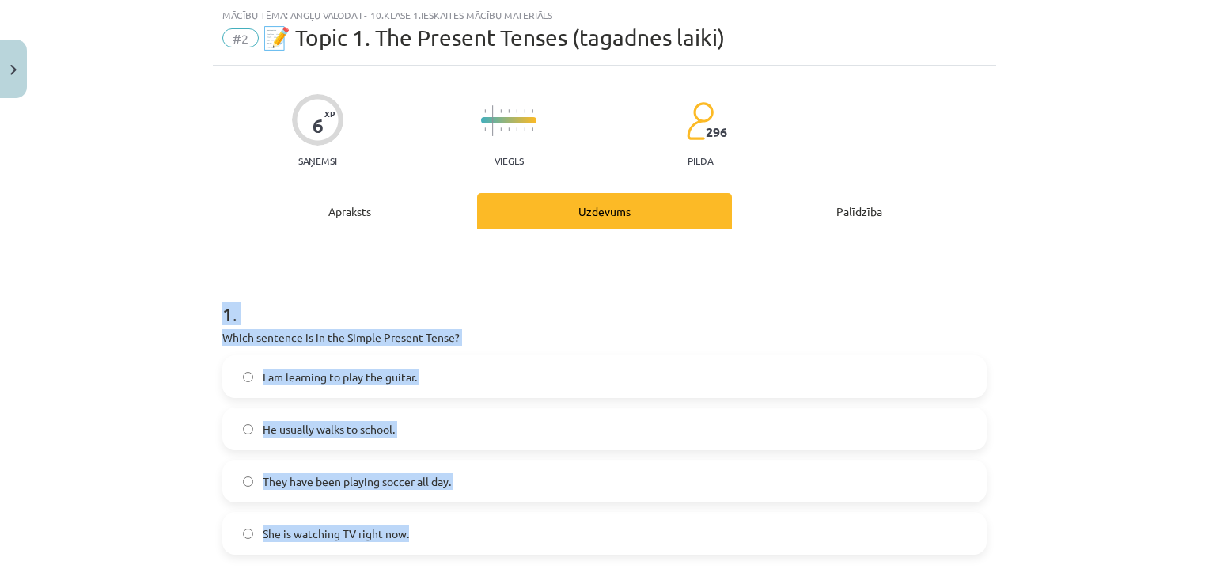
drag, startPoint x: 218, startPoint y: 309, endPoint x: 432, endPoint y: 538, distance: 313.5
click at [432, 538] on div "1 . Which sentence is in the Simple Present Tense? I am learning to play the gu…" at bounding box center [604, 414] width 764 height 279
copy div "1 . Which sentence is in the Simple Present Tense? I am learning to play the gu…"
drag, startPoint x: 512, startPoint y: 292, endPoint x: 453, endPoint y: 233, distance: 83.9
click at [512, 291] on h1 "1 ." at bounding box center [604, 299] width 764 height 49
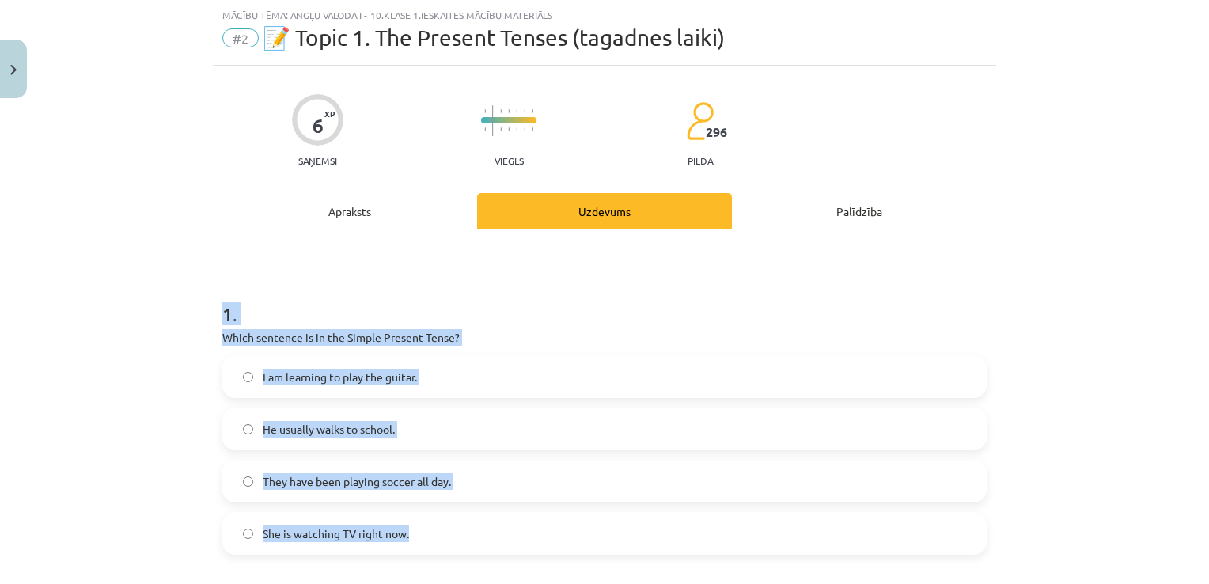
click at [417, 416] on label "He usually walks to school." at bounding box center [604, 429] width 761 height 40
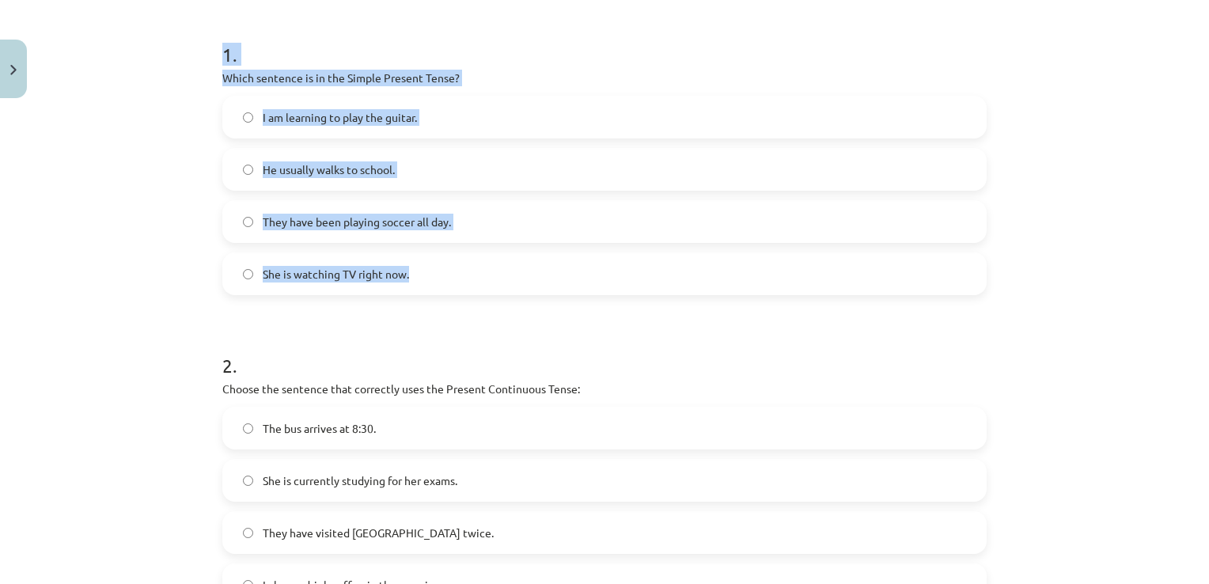
scroll to position [356, 0]
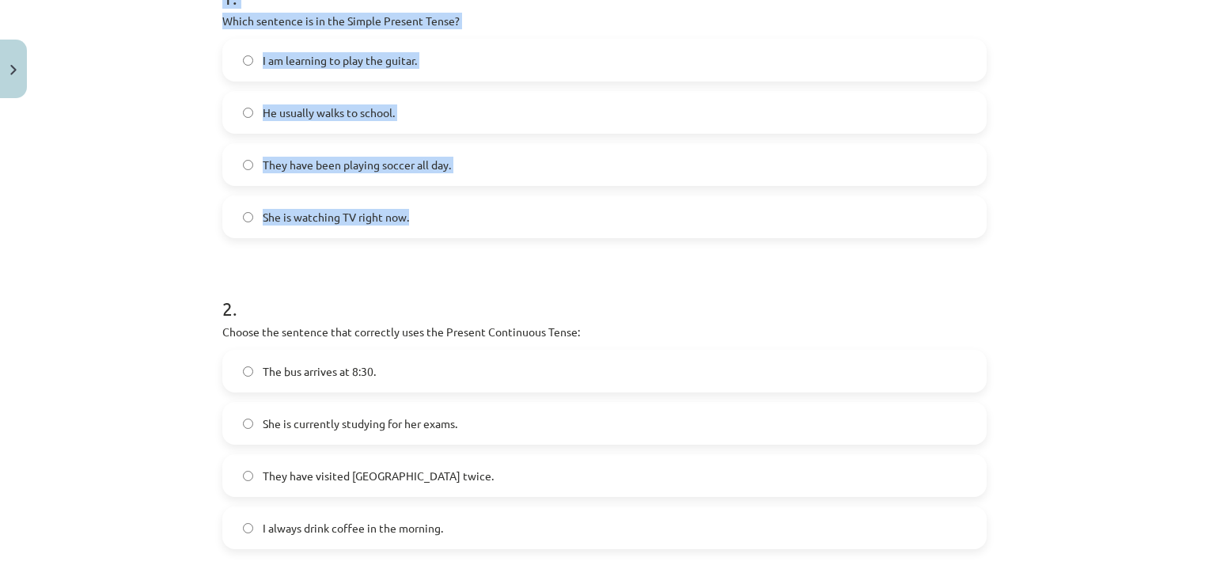
click at [183, 206] on div "Mācību tēma: Angļu valoda i - 10.[PERSON_NAME] 1.ieskaites mācību materiāls #2 …" at bounding box center [604, 292] width 1209 height 584
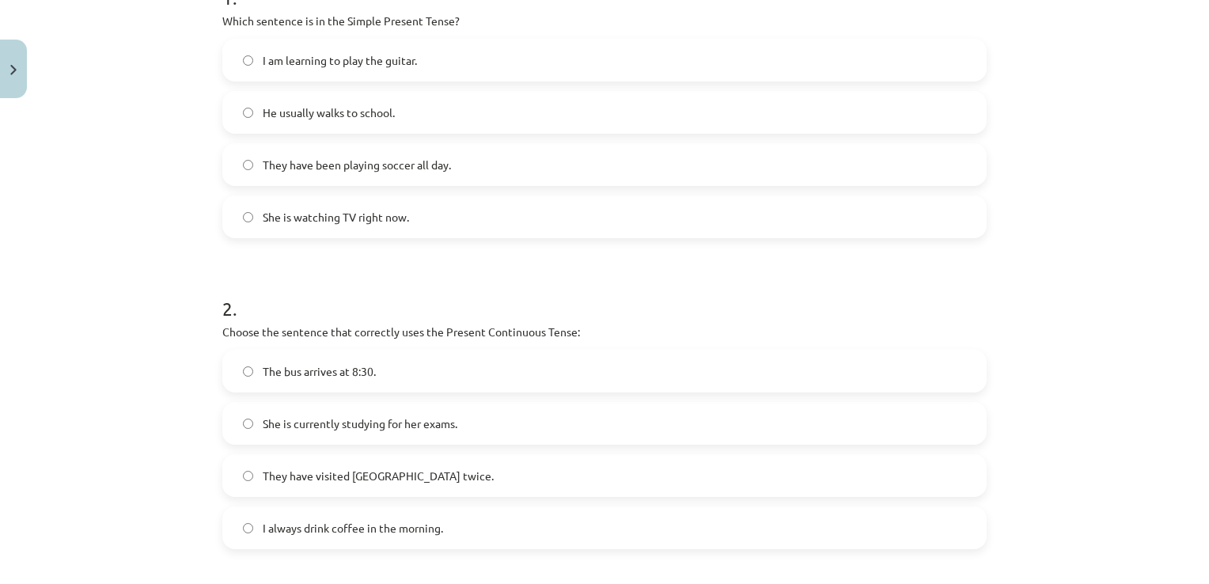
click at [161, 251] on div "Mācību tēma: Angļu valoda i - 10.[PERSON_NAME] 1.ieskaites mācību materiāls #2 …" at bounding box center [604, 292] width 1209 height 584
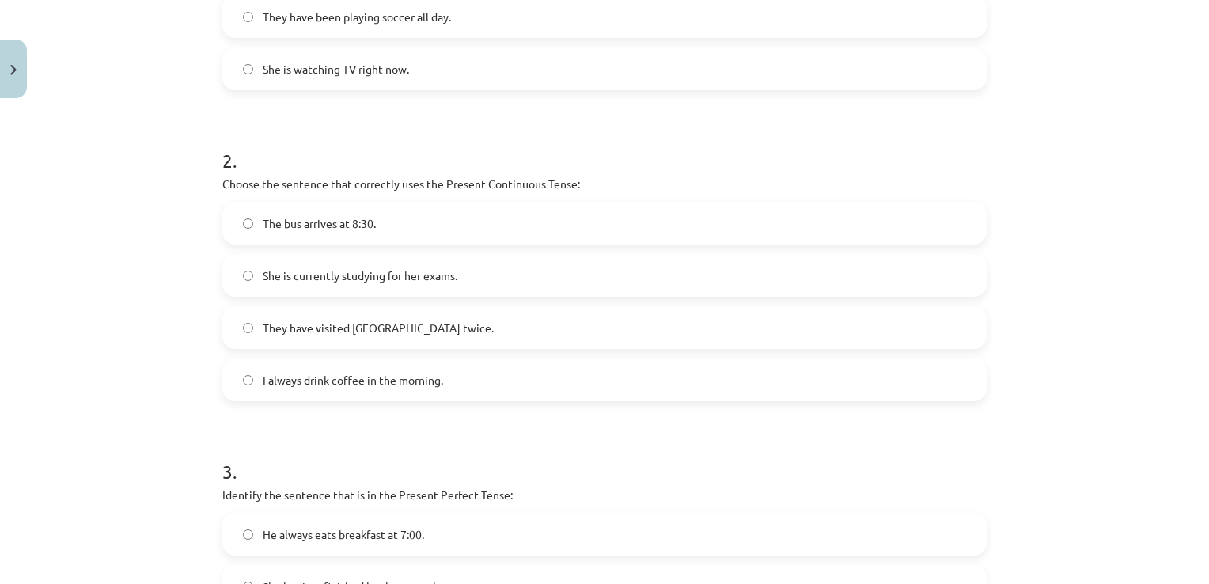
scroll to position [514, 0]
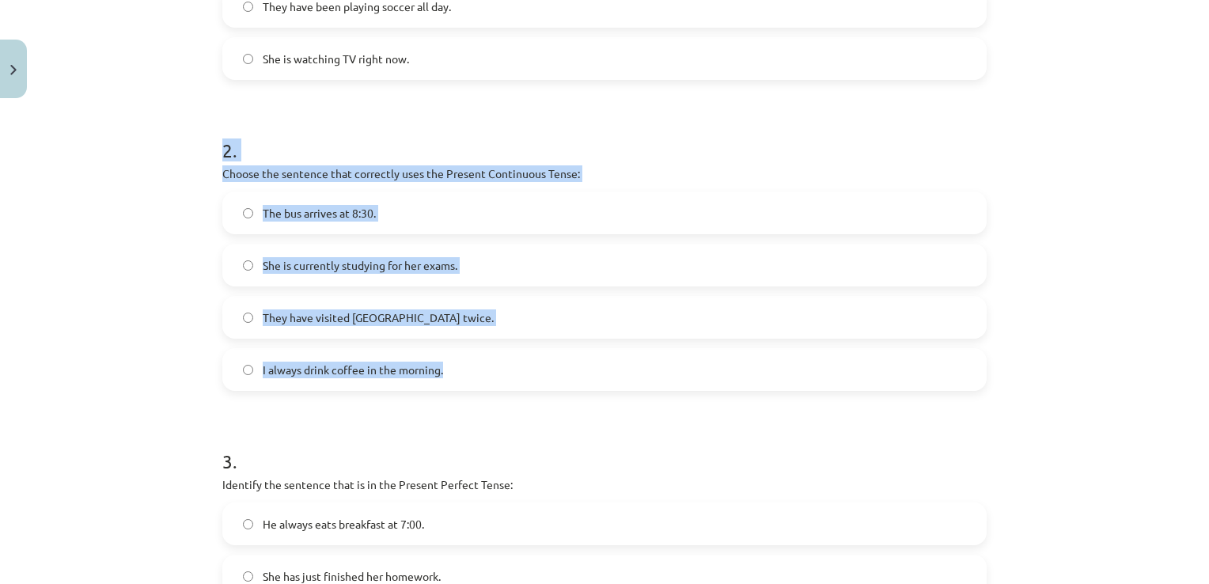
drag, startPoint x: 210, startPoint y: 147, endPoint x: 445, endPoint y: 377, distance: 327.8
click at [445, 377] on div "6 XP Saņemsi Viegls 296 pilda Apraksts Uzdevums Palīdzība 1 . Which sentence is…" at bounding box center [604, 218] width 783 height 1255
copy div "2 . Choose the sentence that correctly uses the Present Continuous Tense: The b…"
click at [412, 270] on span "She is currently studying for her exams." at bounding box center [360, 265] width 195 height 17
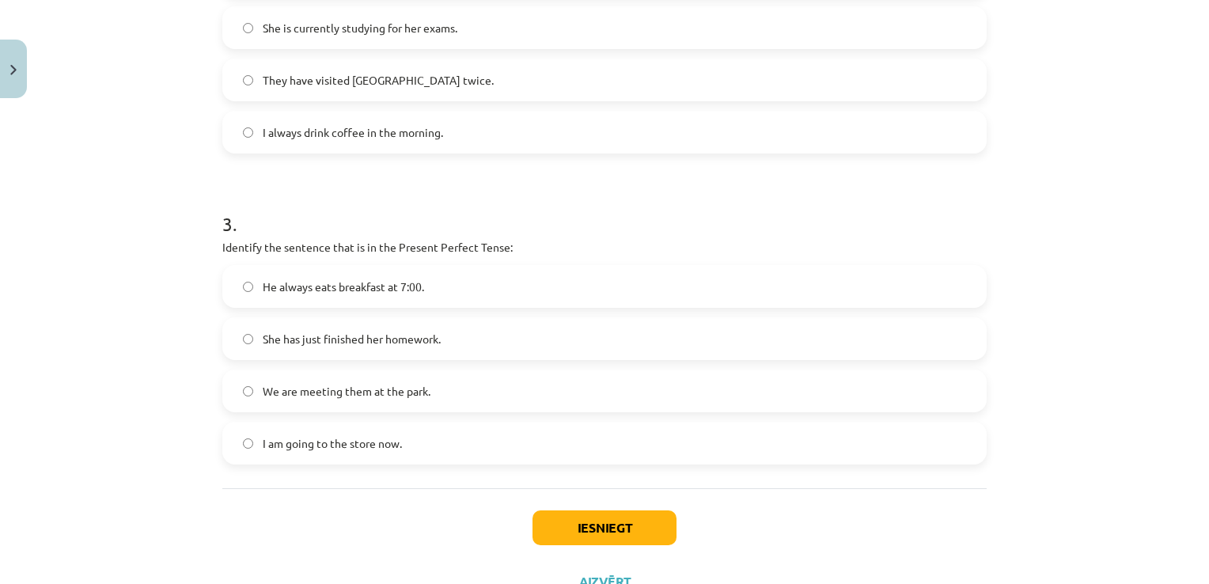
scroll to position [815, 0]
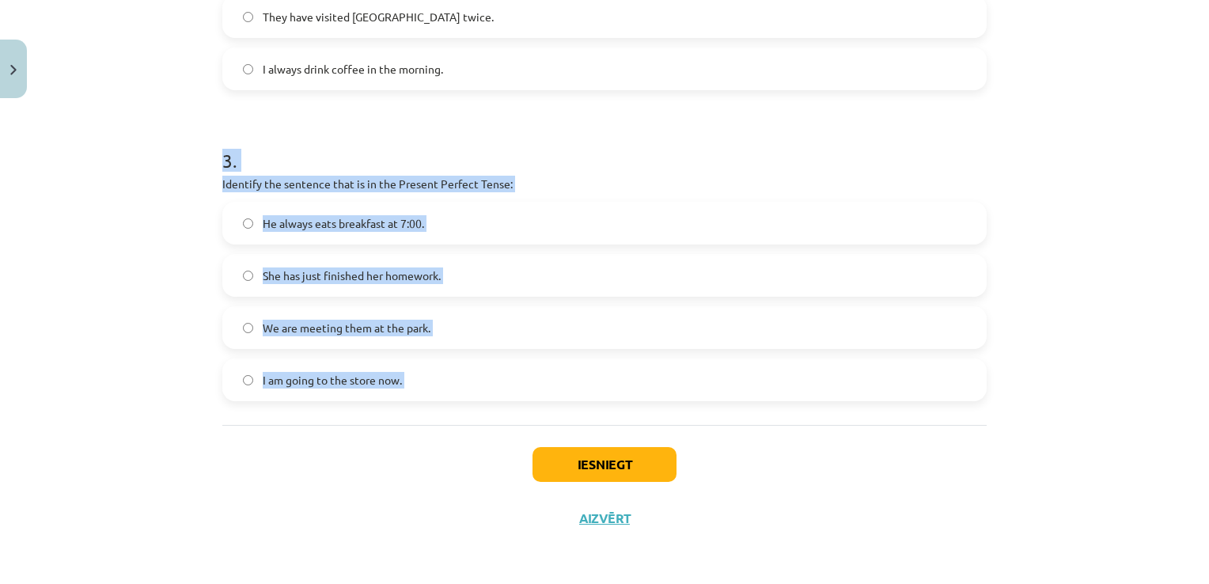
drag, startPoint x: 215, startPoint y: 154, endPoint x: 411, endPoint y: 425, distance: 334.2
copy div "3 . Identify the sentence that is in the Present Perfect Tense: He always eats …"
click at [169, 146] on div "Mācību tēma: Angļu valoda i - 10.[PERSON_NAME] 1.ieskaites mācību materiāls #2 …" at bounding box center [604, 292] width 1209 height 584
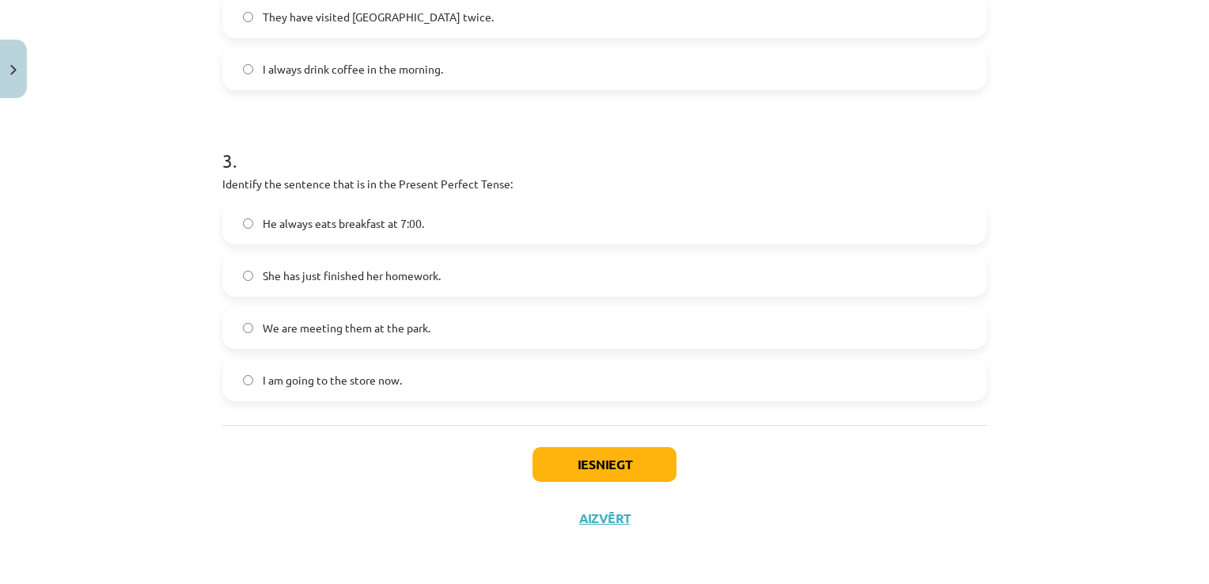
click at [342, 287] on label "She has just finished her homework." at bounding box center [604, 276] width 761 height 40
click at [533, 469] on button "Iesniegt" at bounding box center [604, 464] width 144 height 35
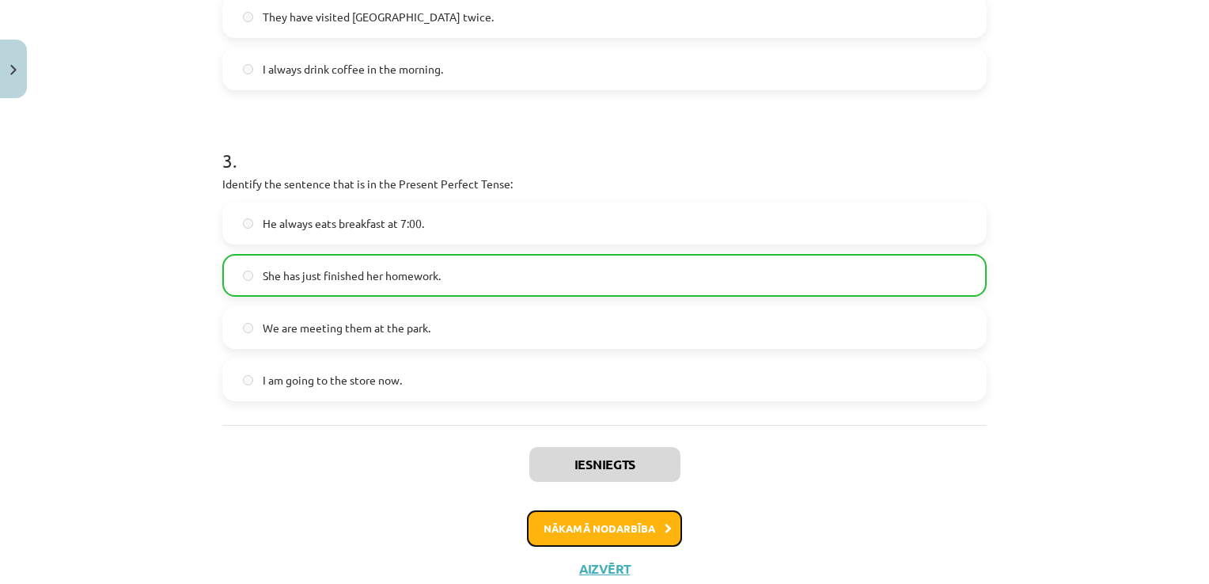
click at [584, 522] on button "Nākamā nodarbība" at bounding box center [604, 528] width 155 height 36
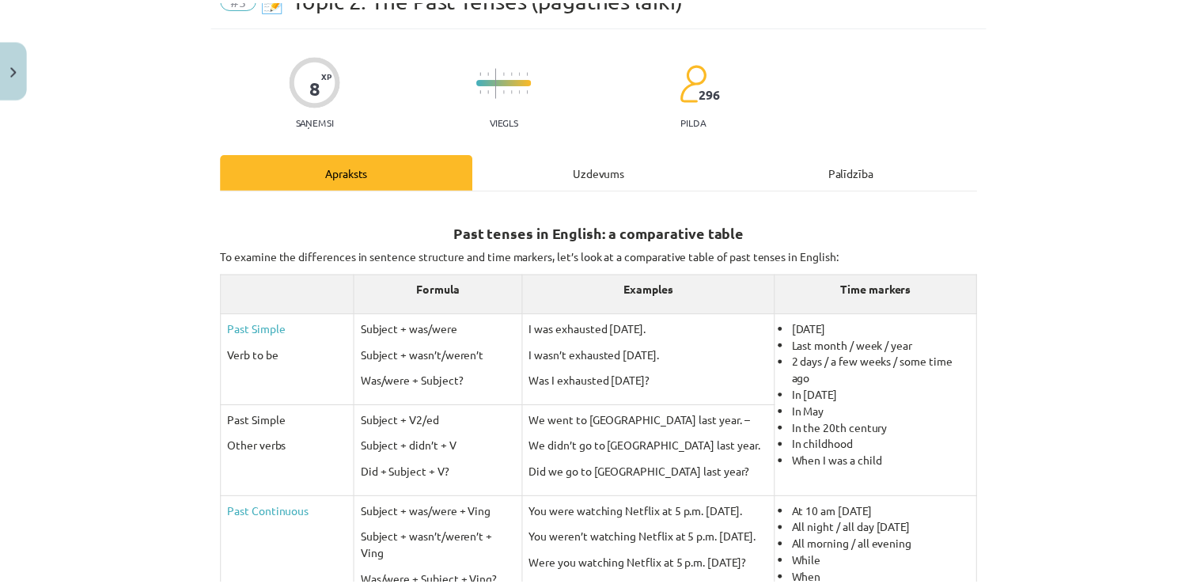
scroll to position [40, 0]
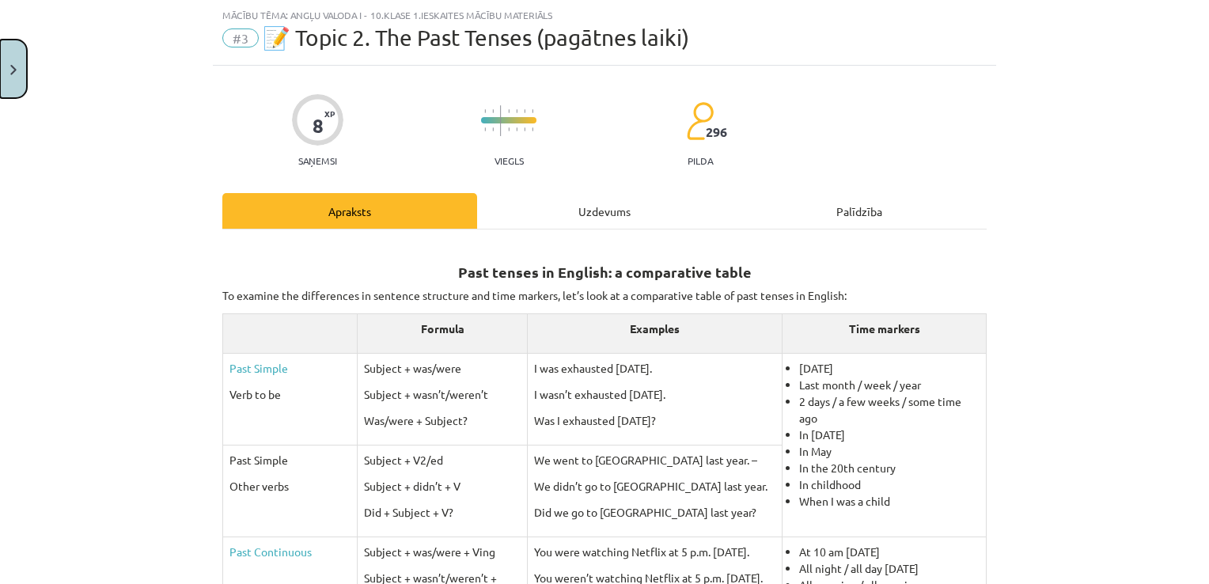
click at [24, 65] on button "Close" at bounding box center [13, 69] width 27 height 59
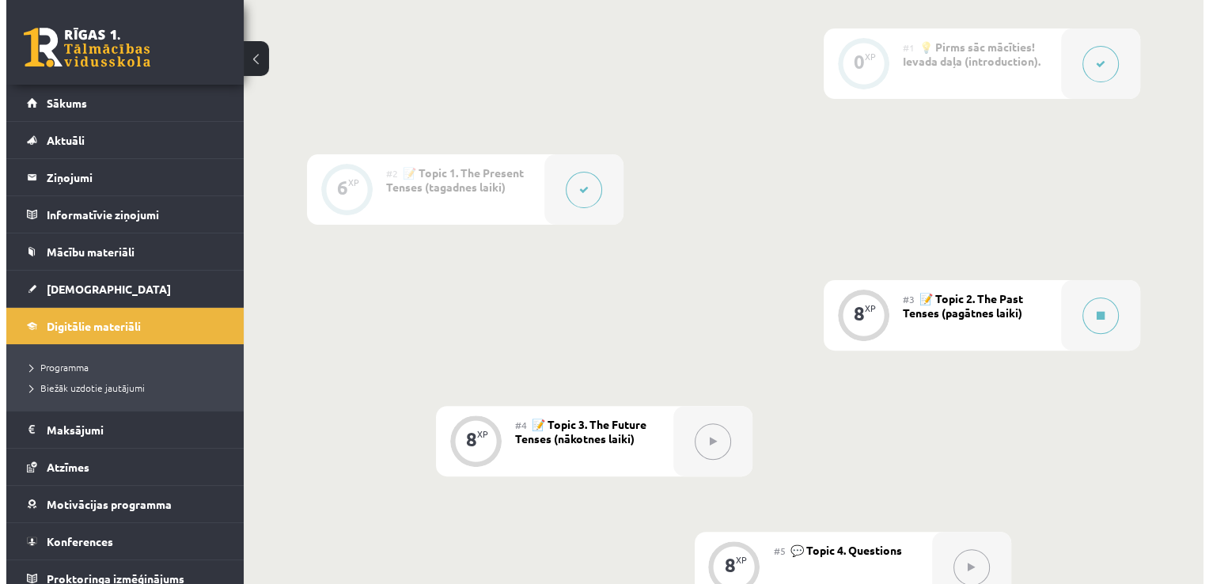
scroll to position [420, 0]
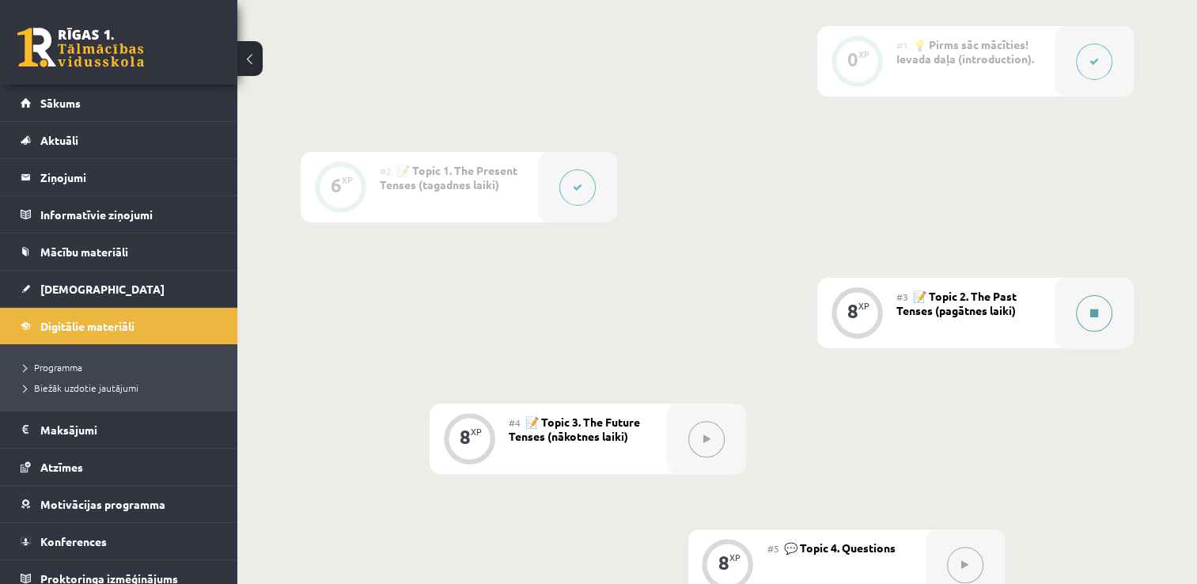
click at [1108, 306] on button at bounding box center [1094, 313] width 36 height 36
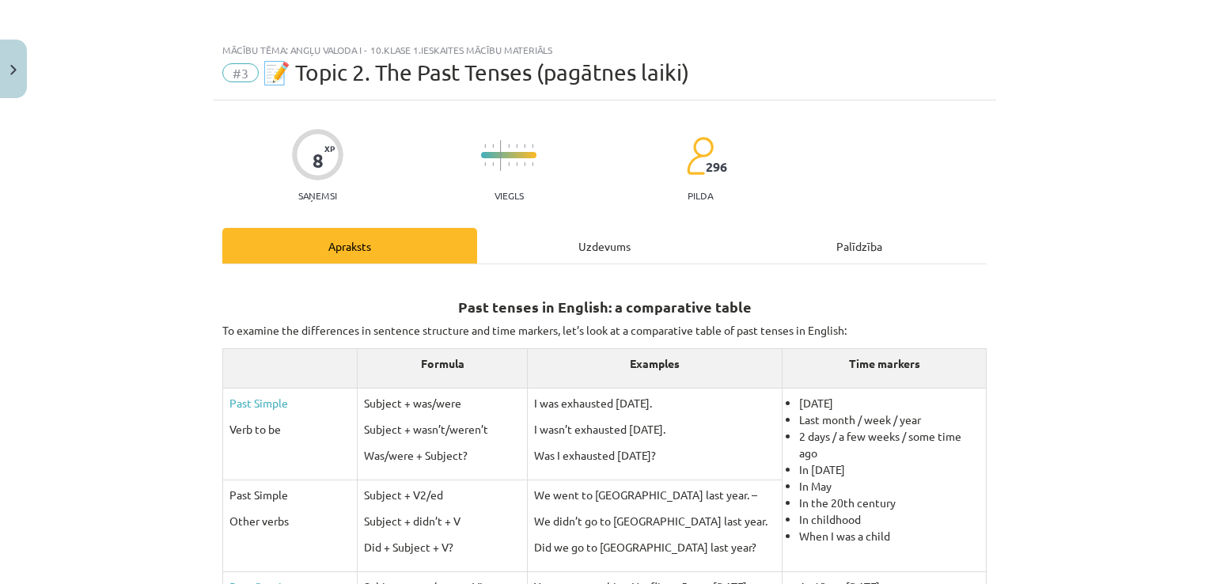
scroll to position [0, 0]
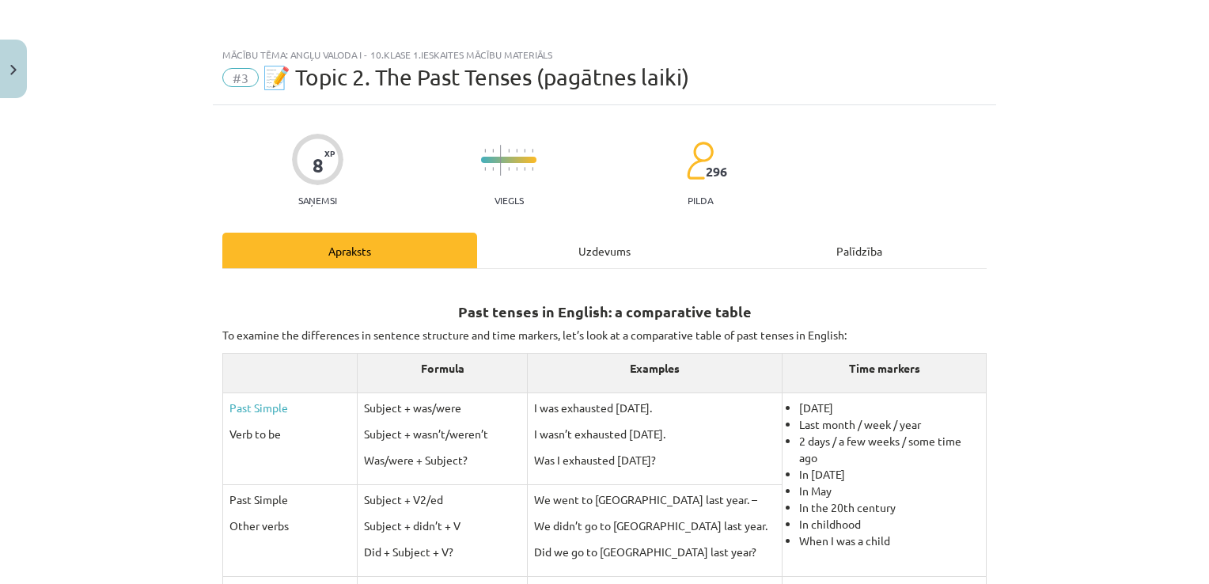
click at [585, 248] on div "Uzdevums" at bounding box center [604, 251] width 255 height 36
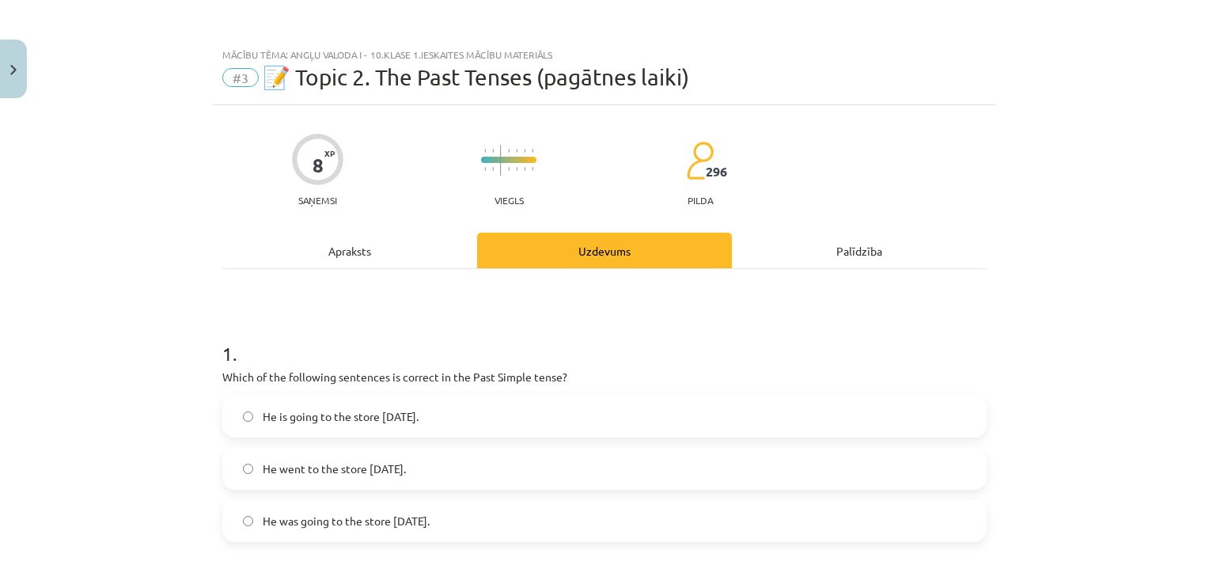
scroll to position [40, 0]
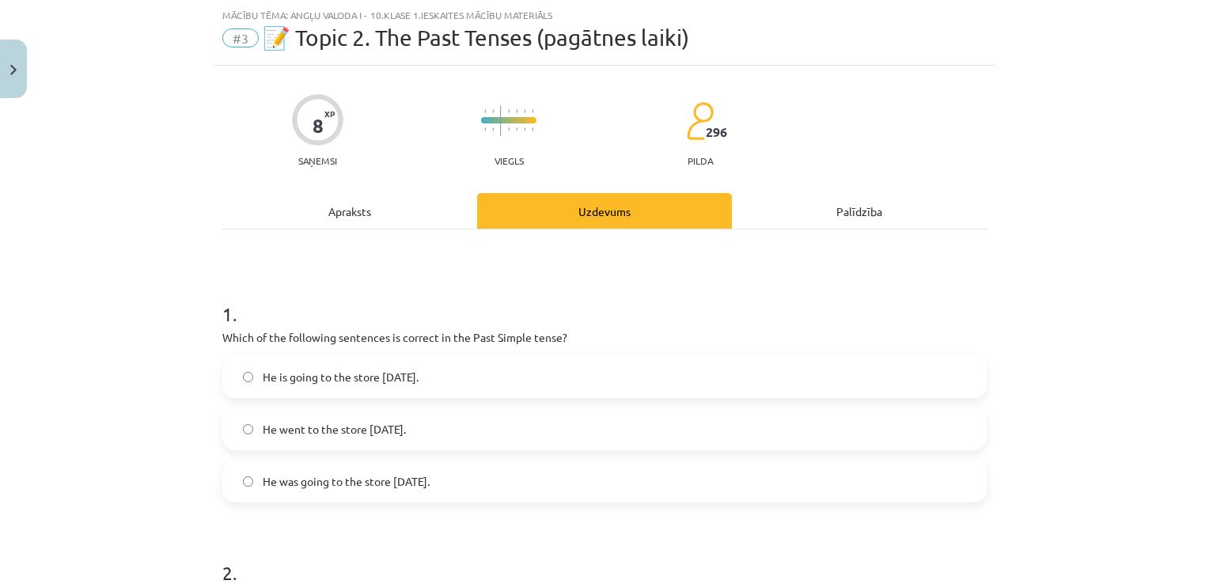
click at [372, 220] on div "Apraksts" at bounding box center [349, 211] width 255 height 36
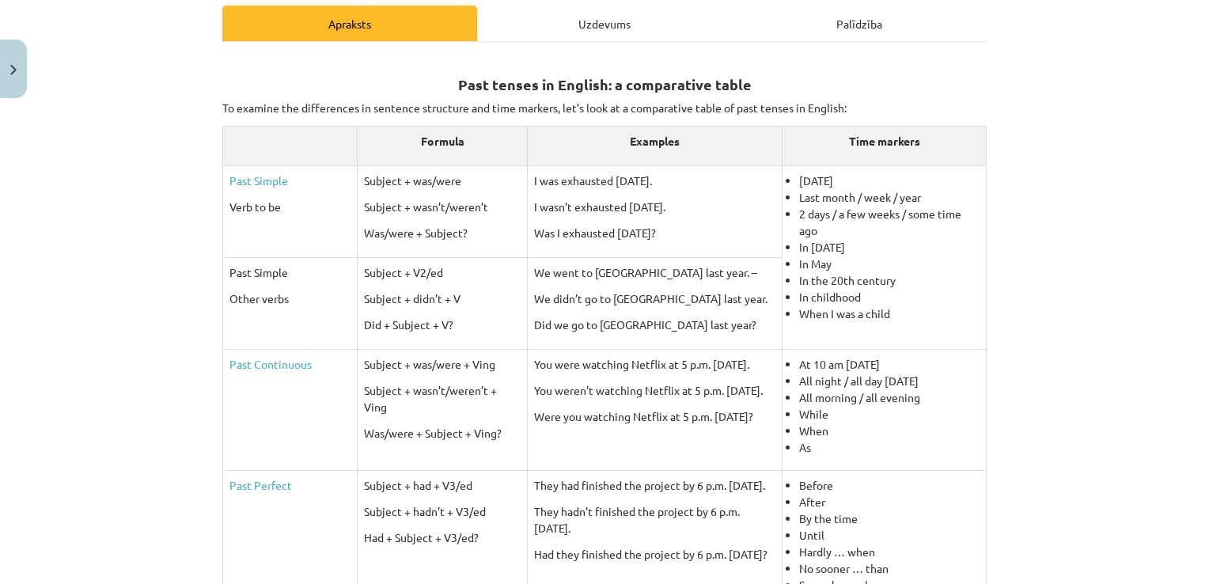
scroll to position [237, 0]
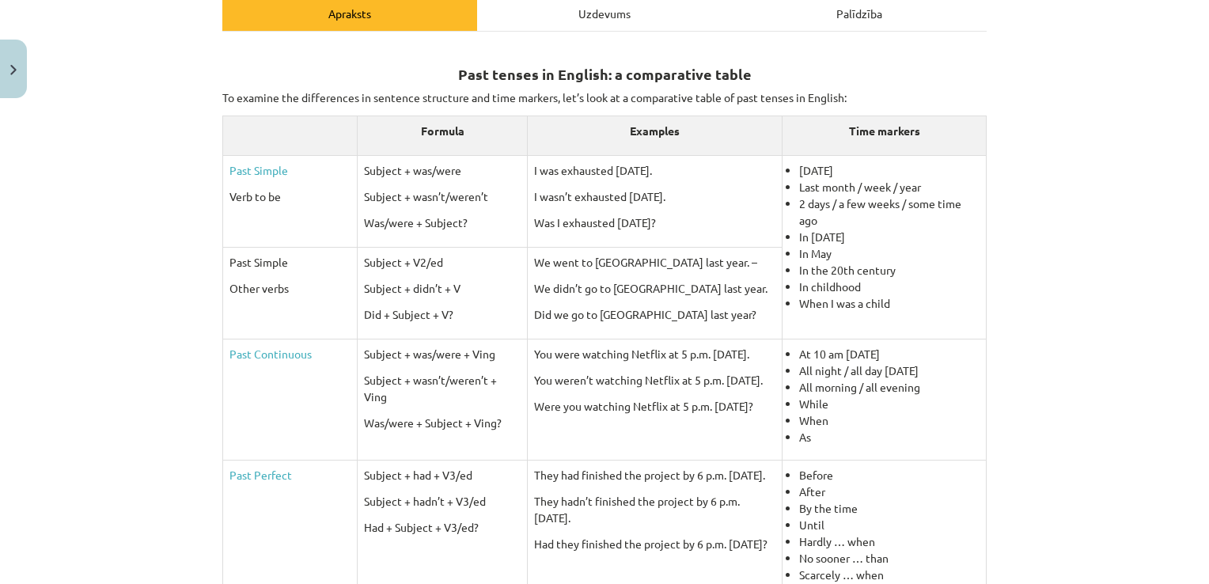
click at [994, 296] on div "Mācību tēma: Angļu valoda i - 10.[PERSON_NAME] 1.ieskaites mācību materiāls #3 …" at bounding box center [604, 292] width 1209 height 584
click at [991, 309] on div "Mācību tēma: Angļu valoda i - 10.[PERSON_NAME] 1.ieskaites mācību materiāls #3 …" at bounding box center [604, 292] width 1209 height 584
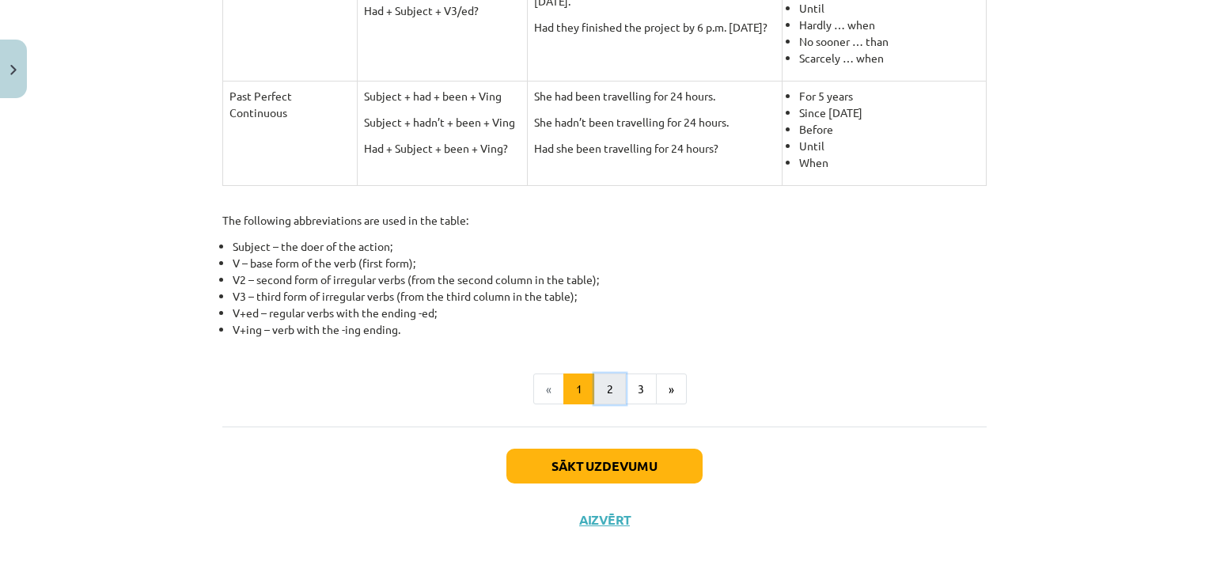
click at [612, 373] on button "2" at bounding box center [610, 389] width 32 height 32
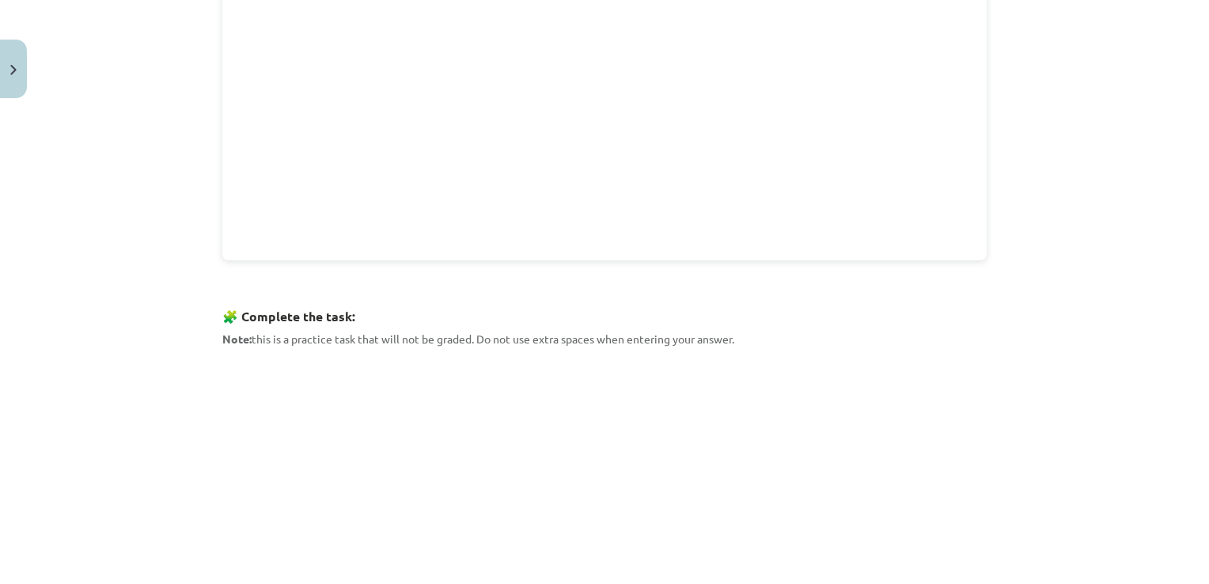
scroll to position [791, 0]
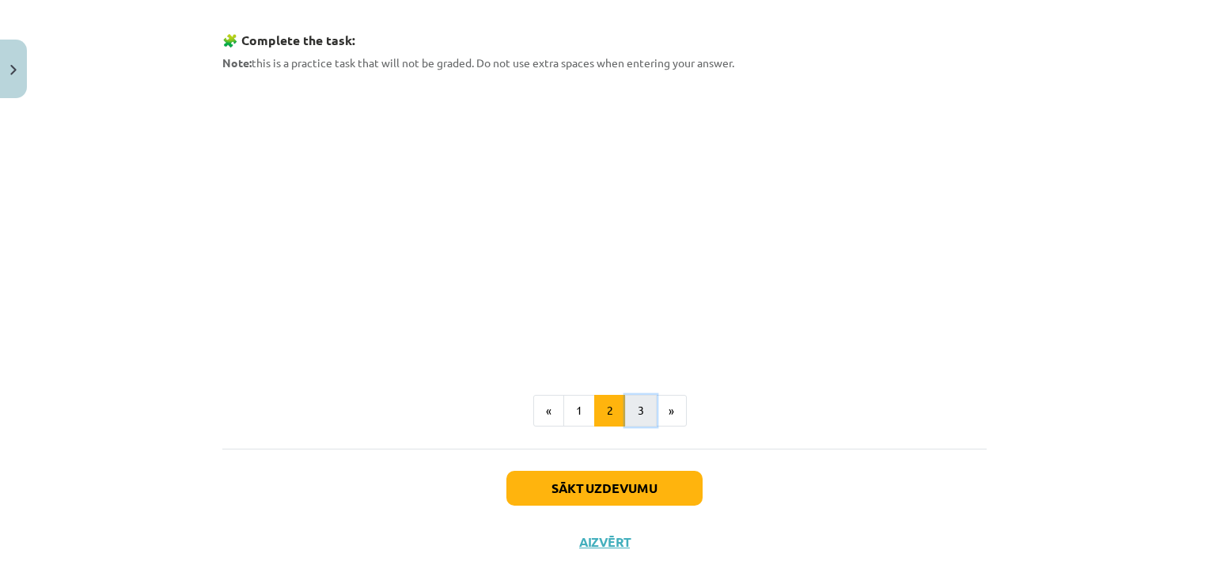
click at [644, 401] on button "3" at bounding box center [641, 411] width 32 height 32
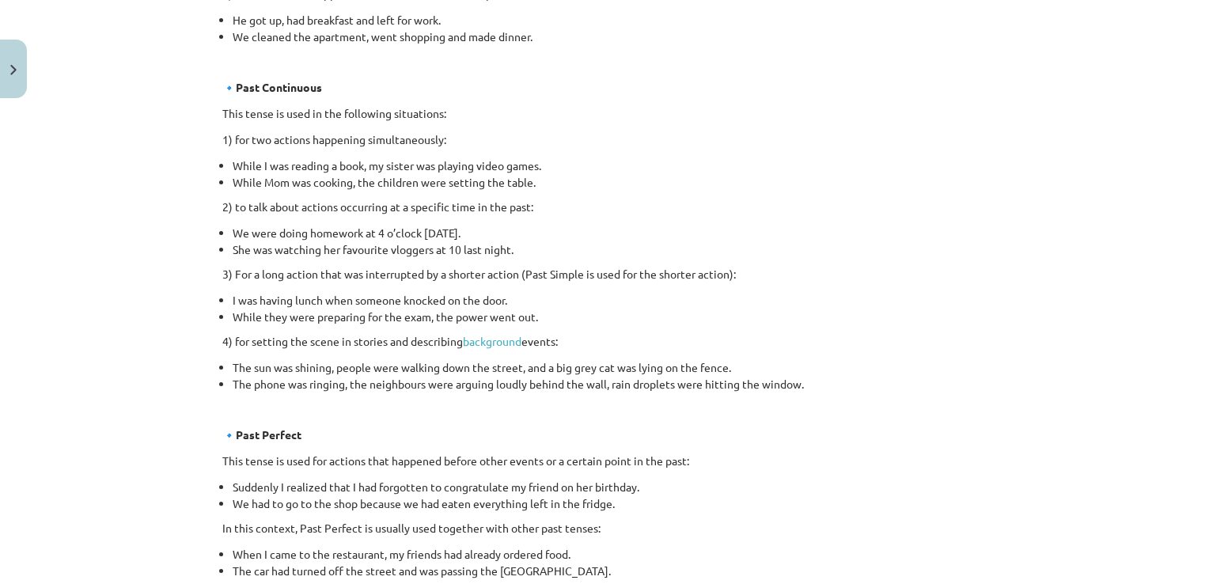
scroll to position [915, 0]
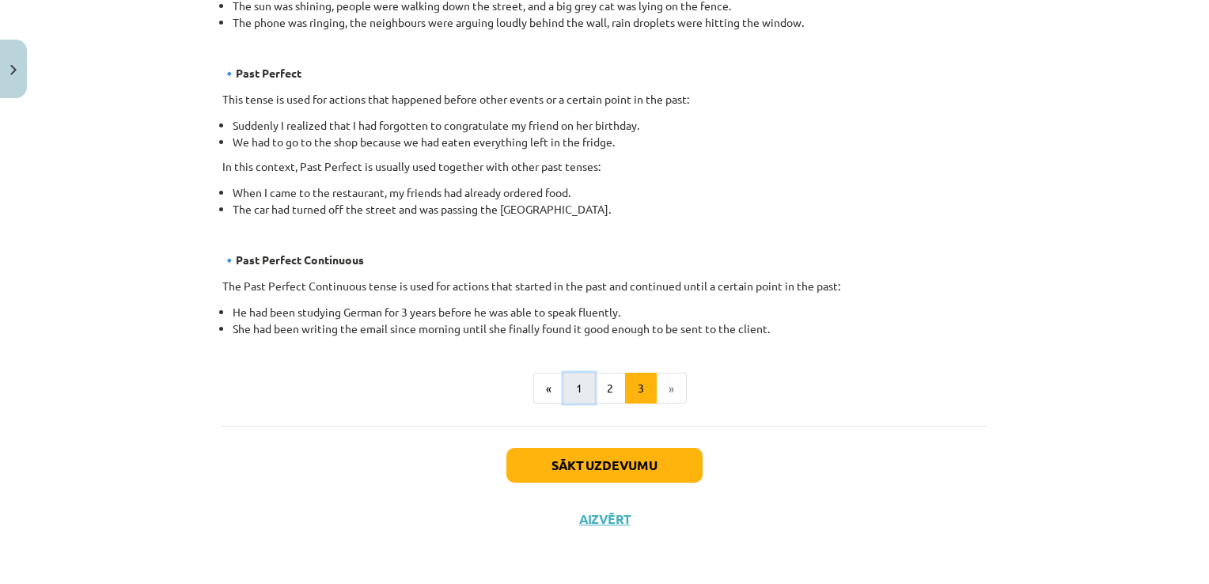
click at [581, 386] on button "1" at bounding box center [579, 389] width 32 height 32
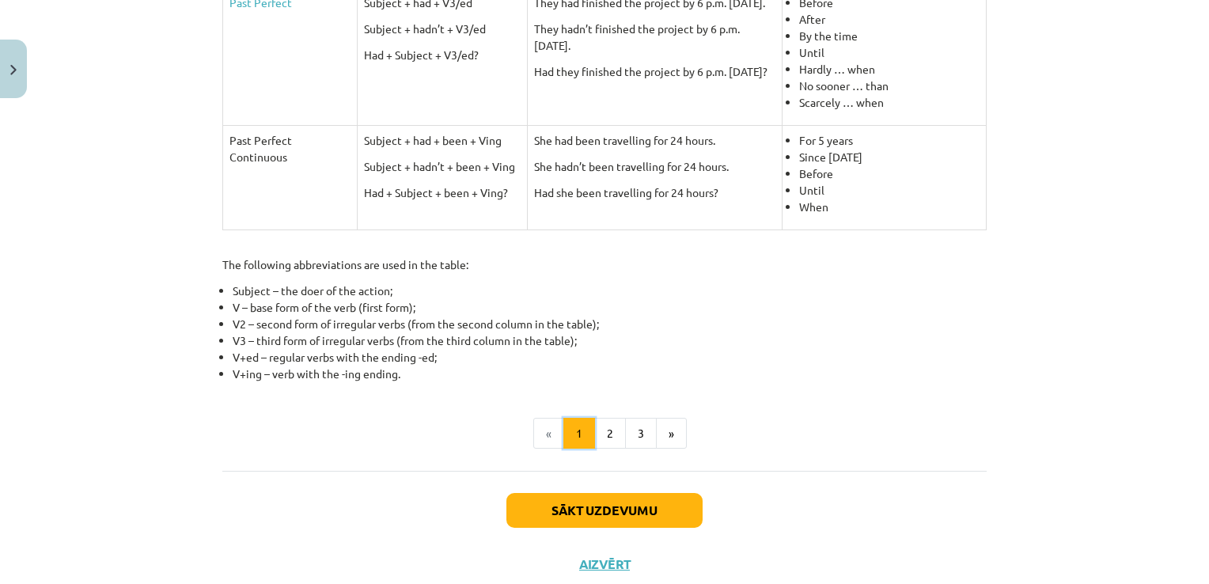
scroll to position [712, 0]
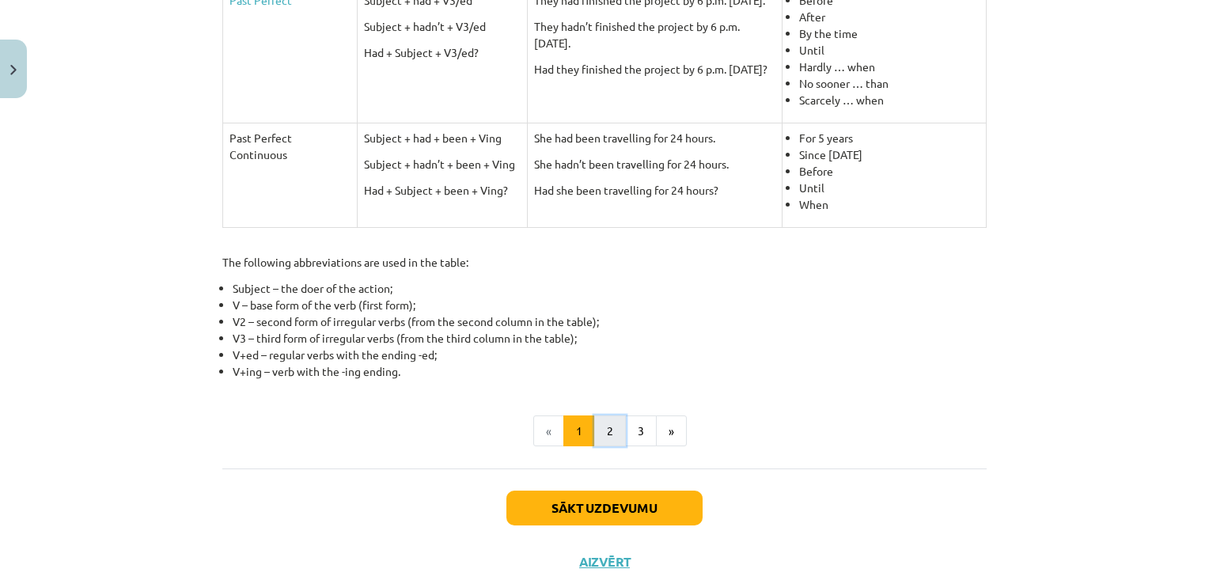
click at [612, 426] on button "2" at bounding box center [610, 431] width 32 height 32
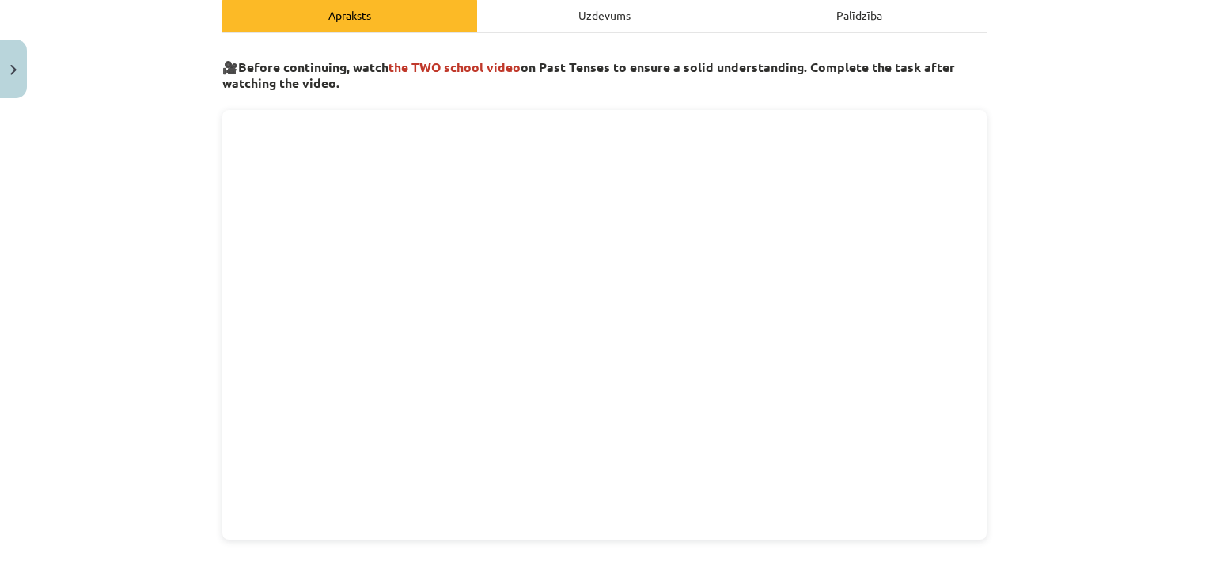
scroll to position [237, 0]
click at [843, 542] on div "🎥 Before continuing, watch the TWO school video on Past Tenses to ensure a soli…" at bounding box center [604, 479] width 764 height 867
